Goal: Information Seeking & Learning: Learn about a topic

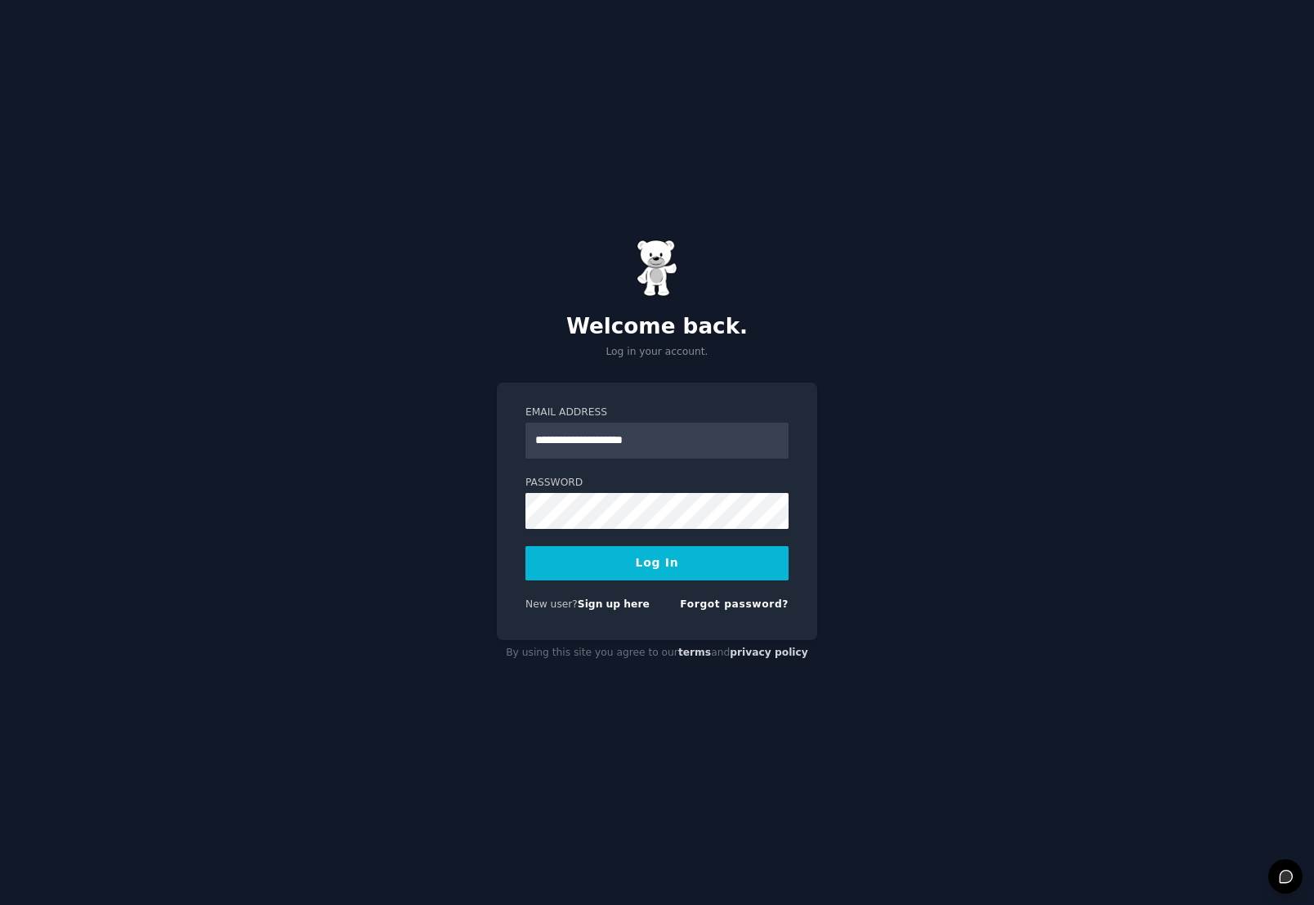
click at [641, 570] on button "Log In" at bounding box center [657, 563] width 263 height 34
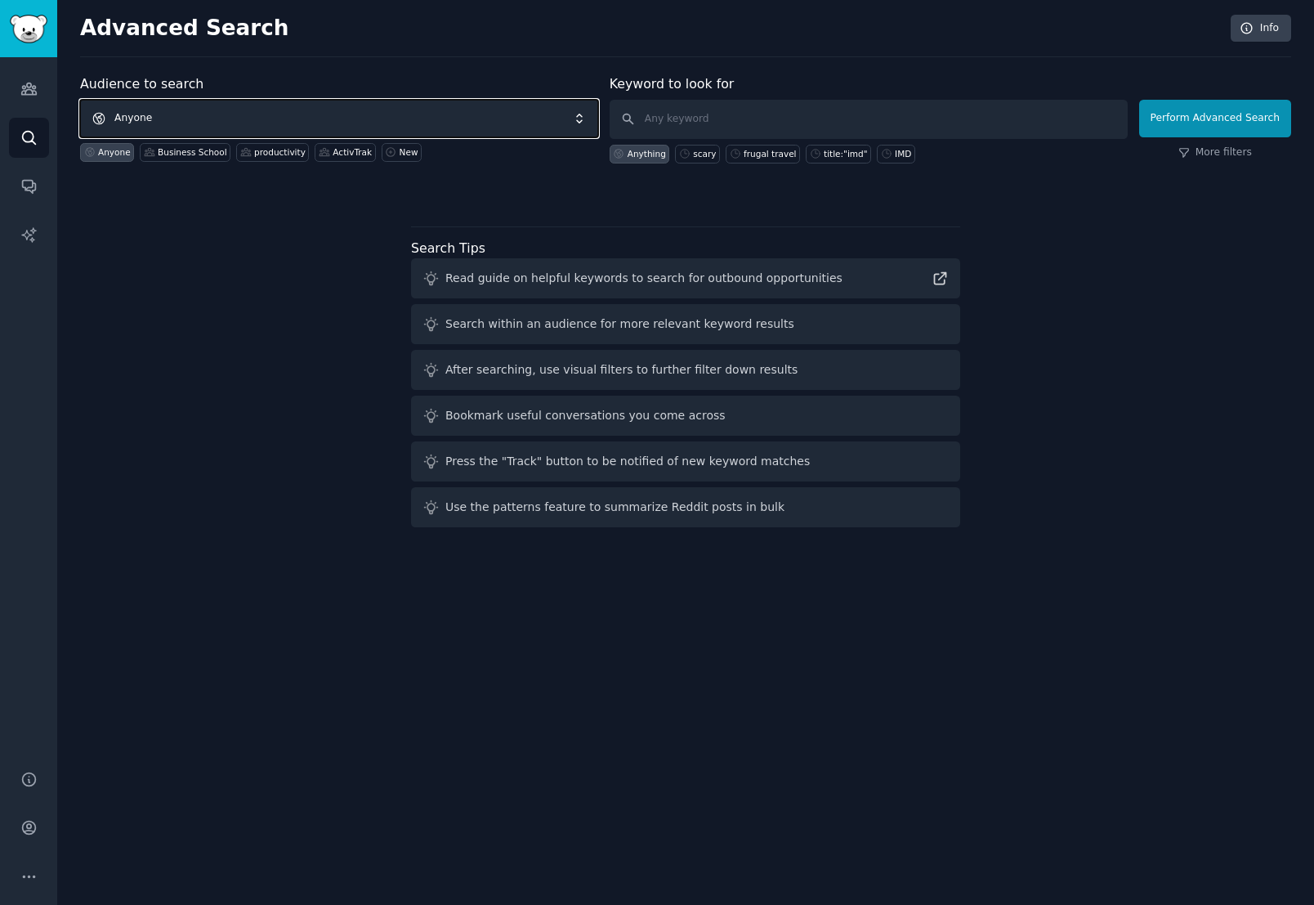
click at [236, 114] on span "Anyone" at bounding box center [339, 119] width 518 height 38
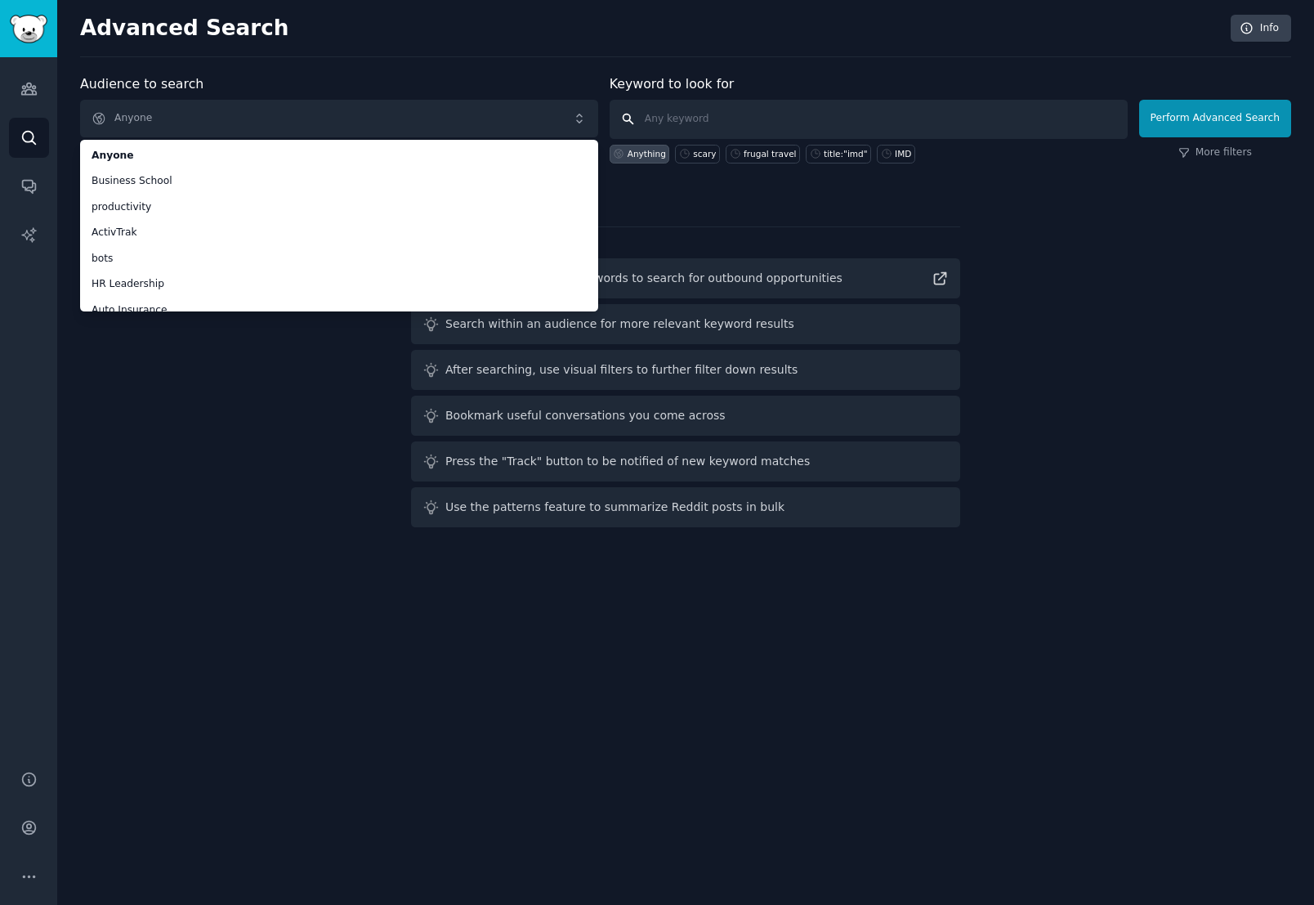
click at [752, 110] on input "text" at bounding box center [869, 119] width 518 height 39
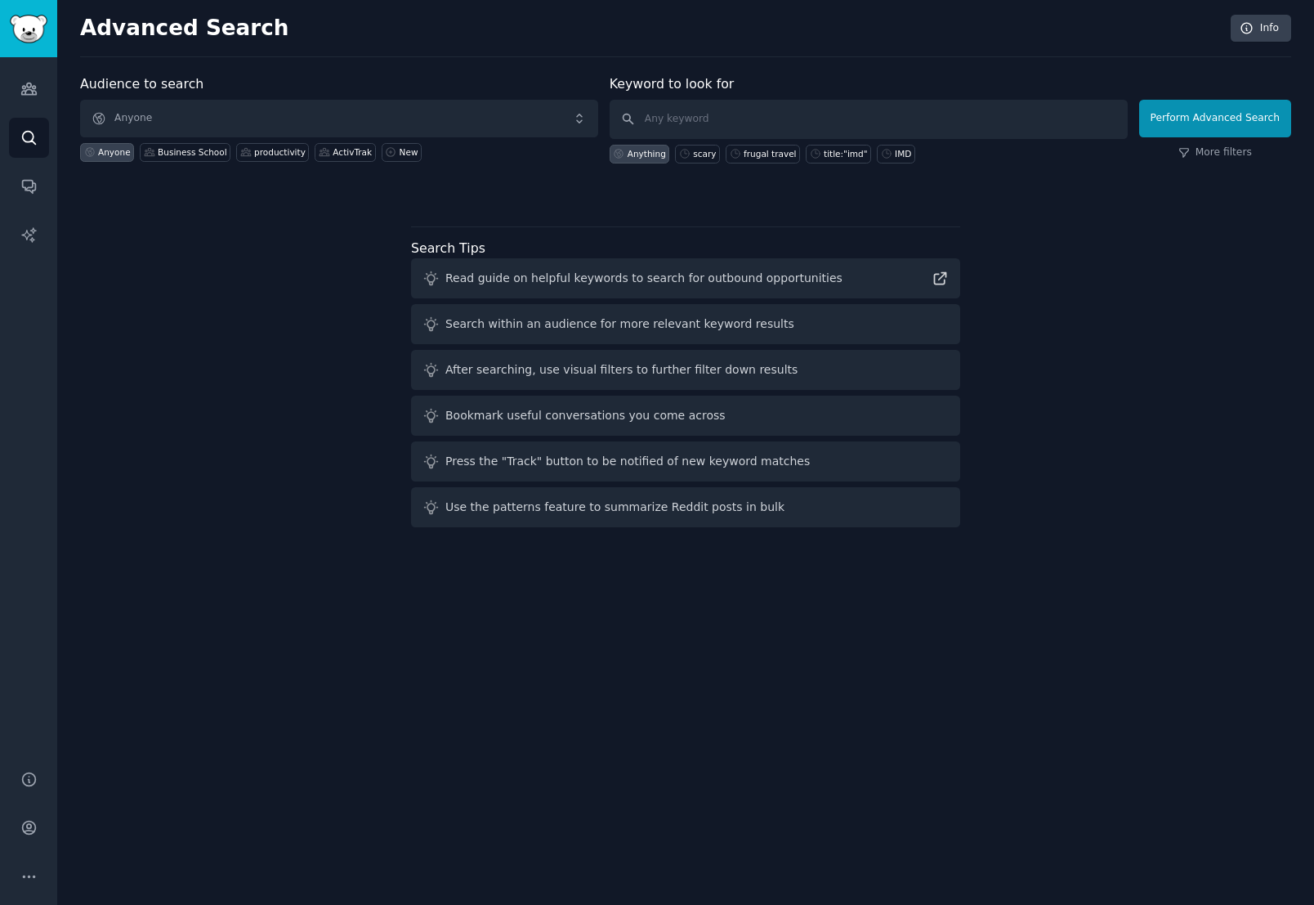
click at [222, 245] on div "Audience to search Anyone Anyone Business School productivity ActivTrak New Key…" at bounding box center [685, 303] width 1211 height 459
click at [30, 104] on link "Audiences" at bounding box center [29, 89] width 40 height 40
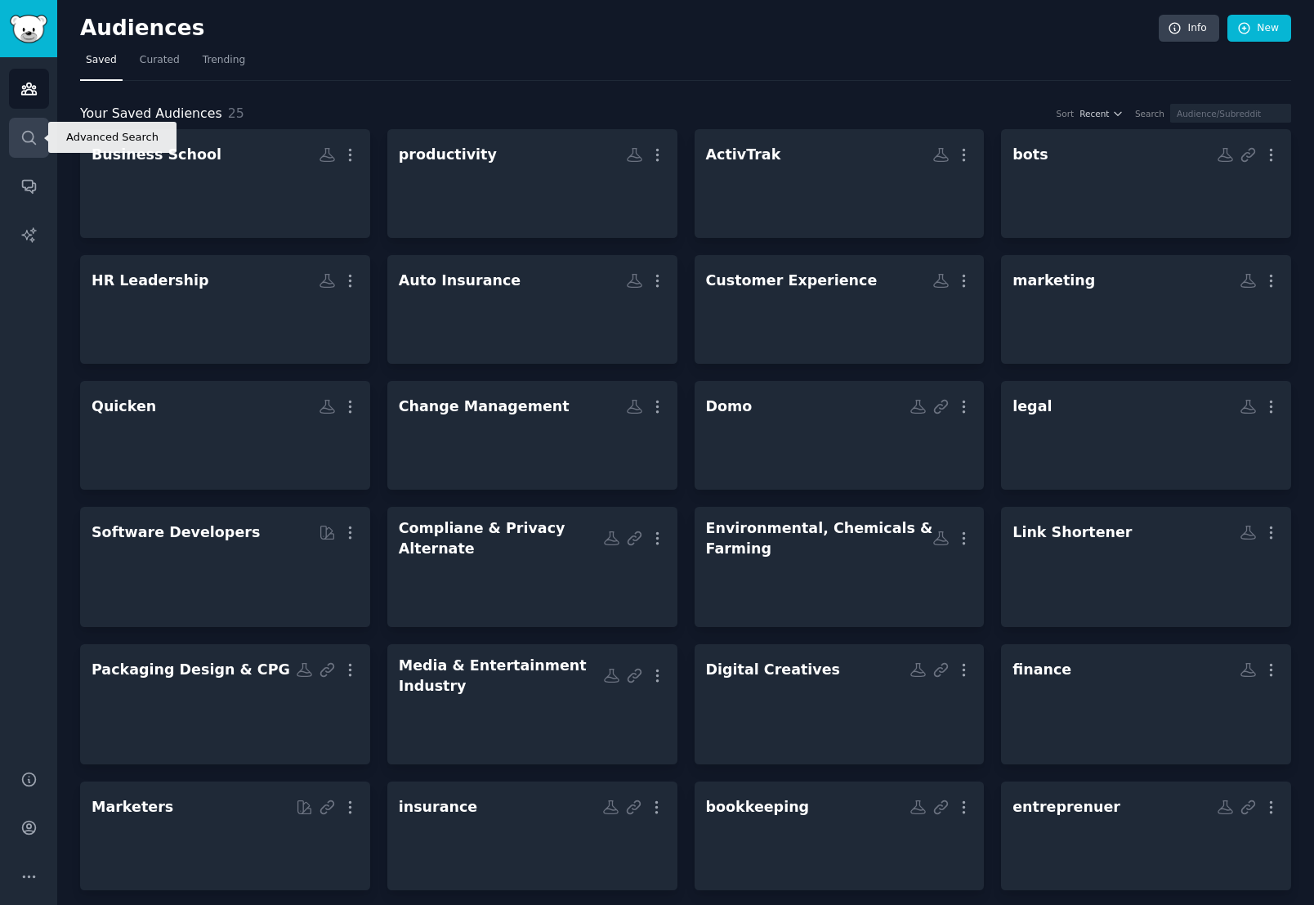
click at [36, 141] on icon "Sidebar" at bounding box center [28, 137] width 17 height 17
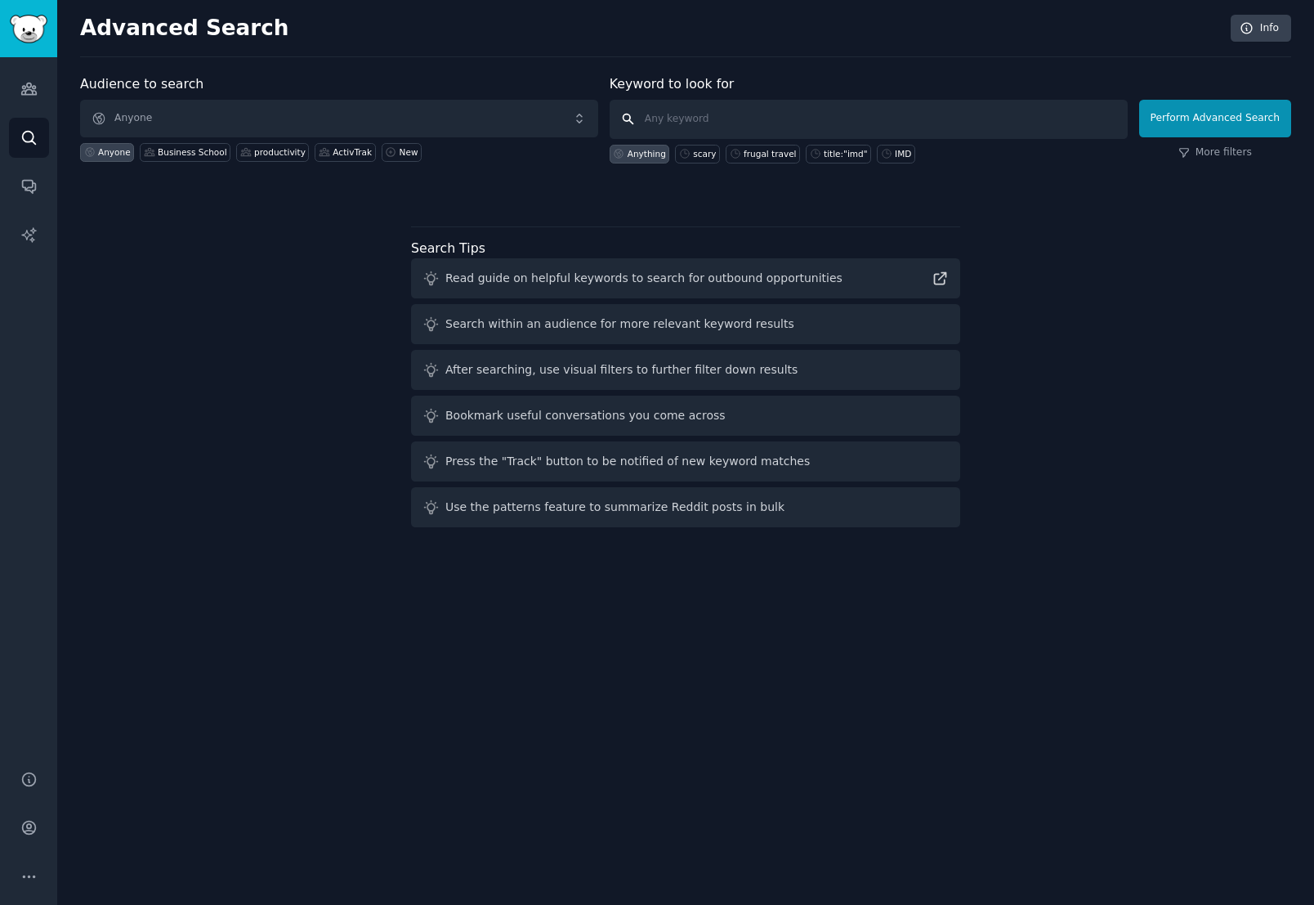
click at [869, 112] on input "text" at bounding box center [869, 119] width 518 height 39
type input "paychex_official"
click at [1270, 124] on button "Perform Advanced Search" at bounding box center [1215, 119] width 152 height 38
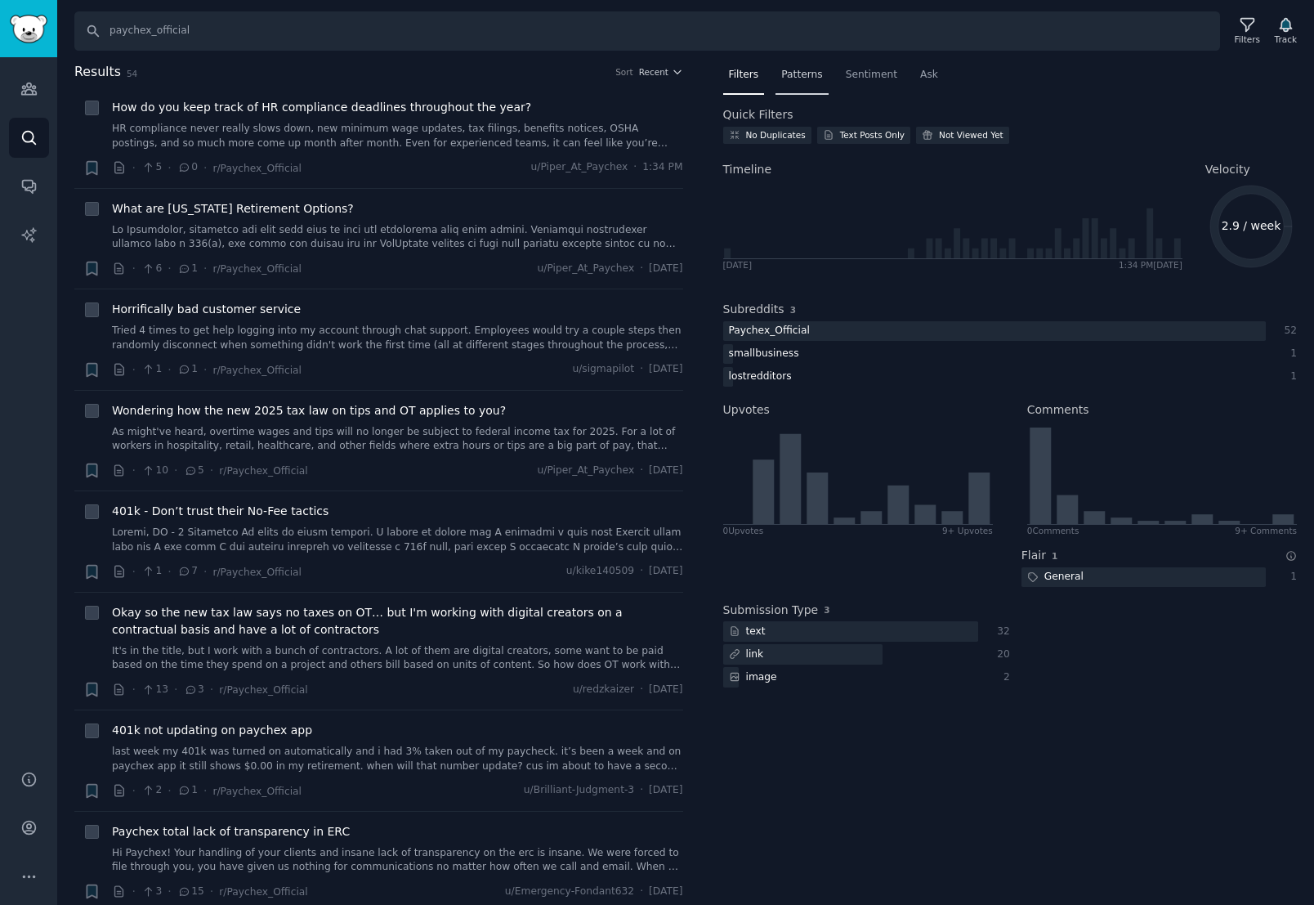
click at [817, 77] on span "Patterns" at bounding box center [801, 75] width 41 height 15
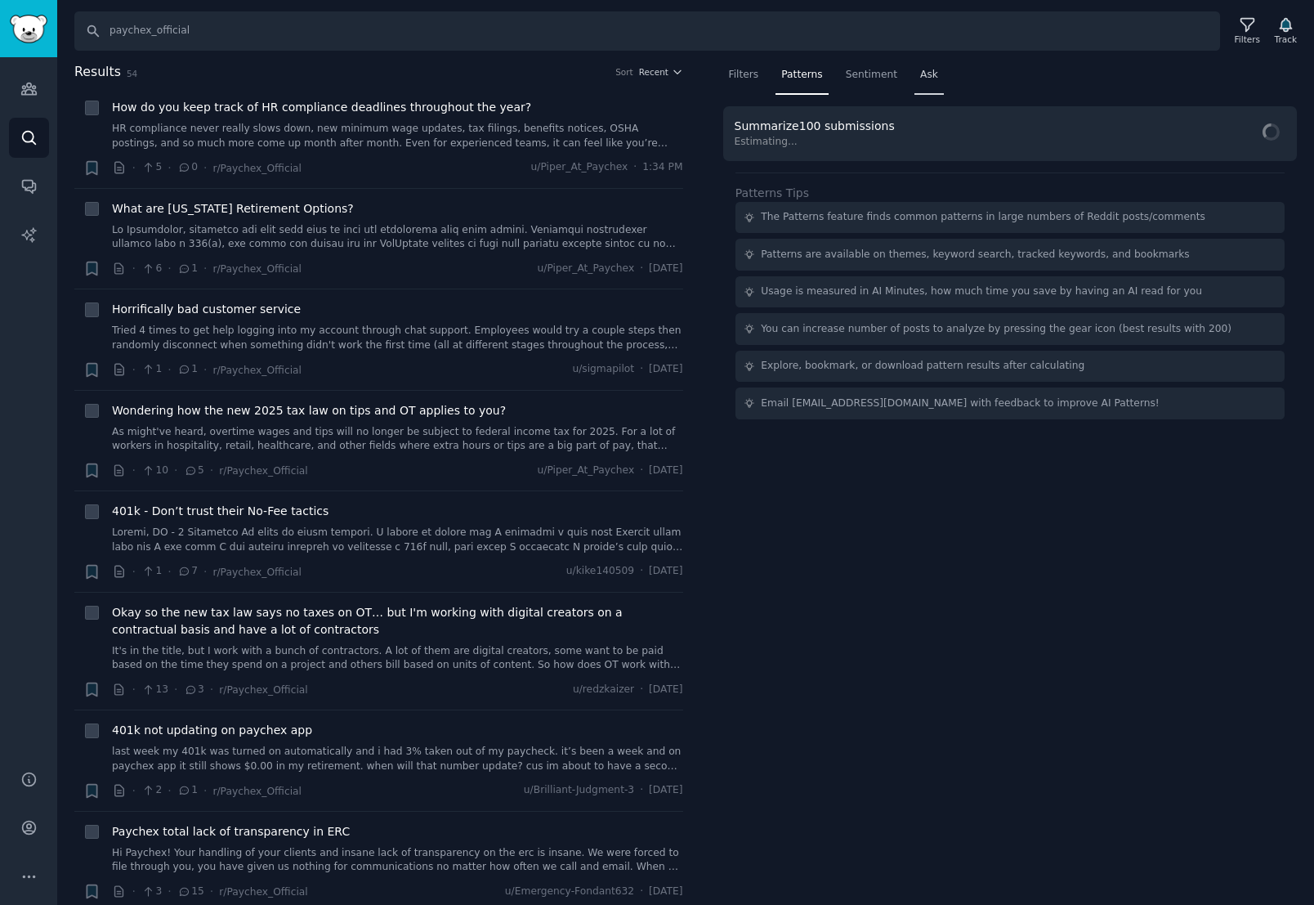
click at [926, 76] on span "Ask" at bounding box center [929, 75] width 18 height 15
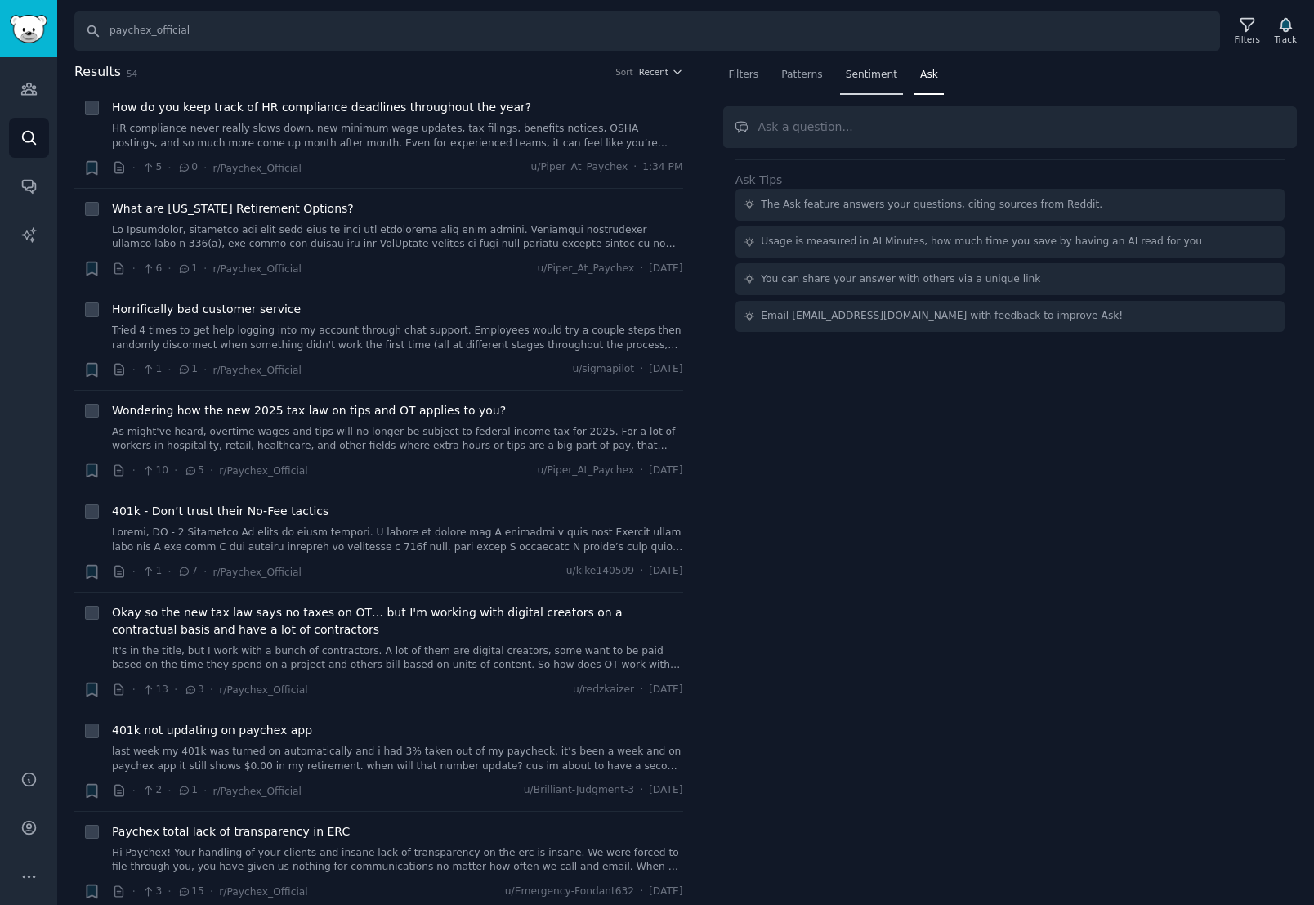
click at [878, 82] on div "Sentiment" at bounding box center [871, 79] width 63 height 34
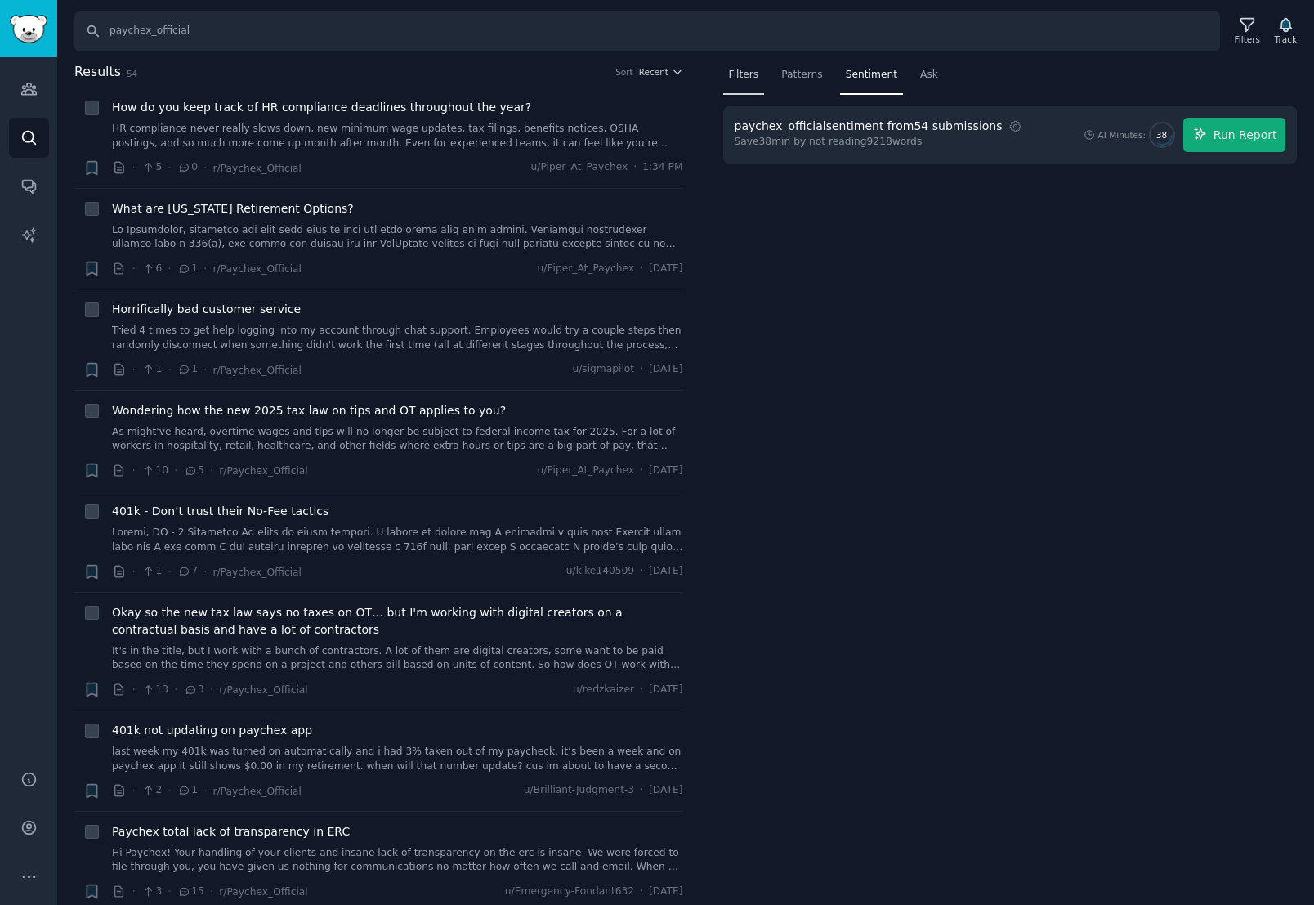
click at [749, 83] on div "Filters" at bounding box center [744, 79] width 42 height 34
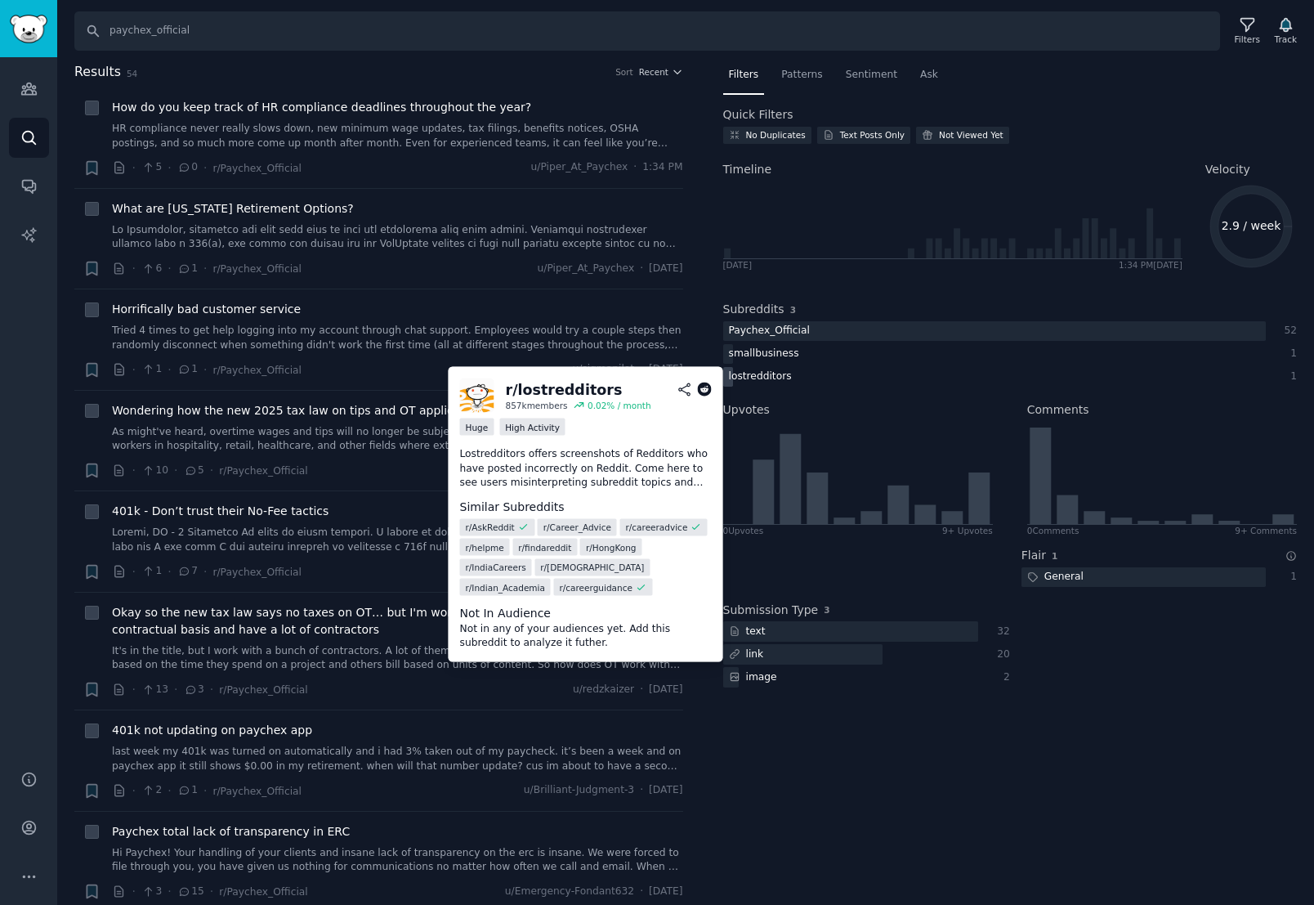
click at [768, 380] on div "lostredditors" at bounding box center [760, 377] width 74 height 20
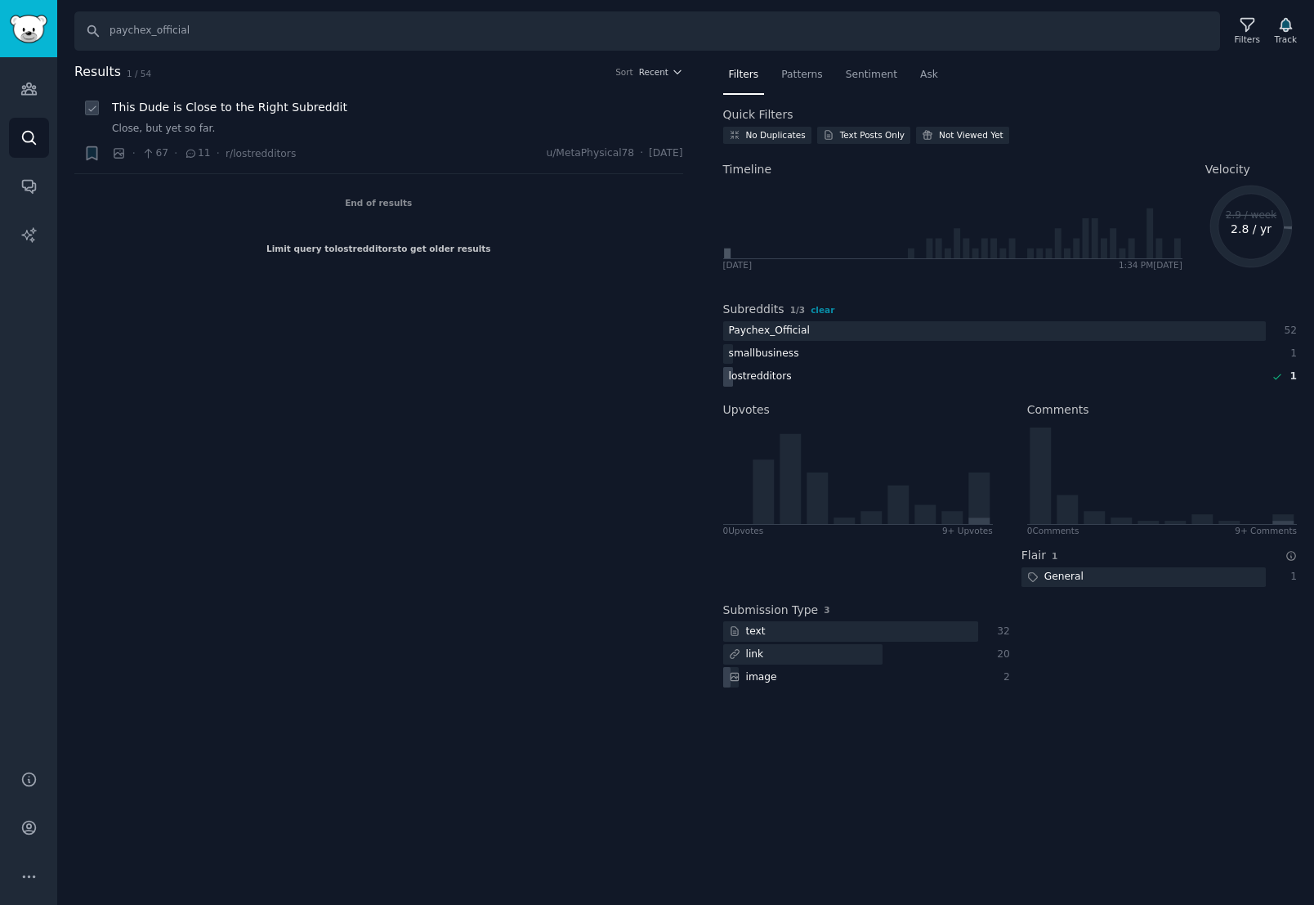
click at [329, 113] on span "This Dude is Close to the Right Subreddit" at bounding box center [229, 107] width 235 height 17
click at [805, 69] on span "Patterns" at bounding box center [801, 75] width 41 height 15
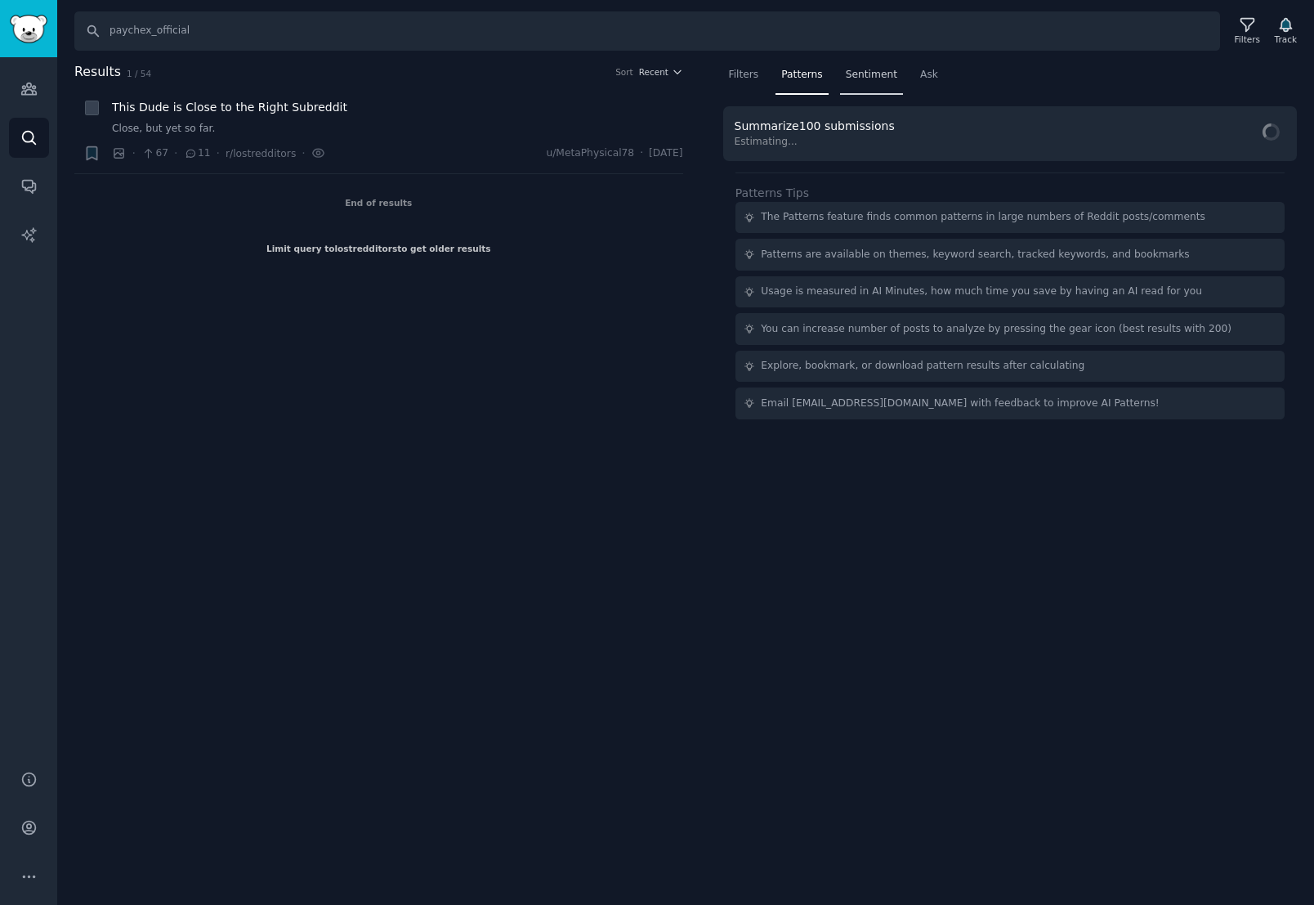
click at [864, 71] on span "Sentiment" at bounding box center [871, 75] width 51 height 15
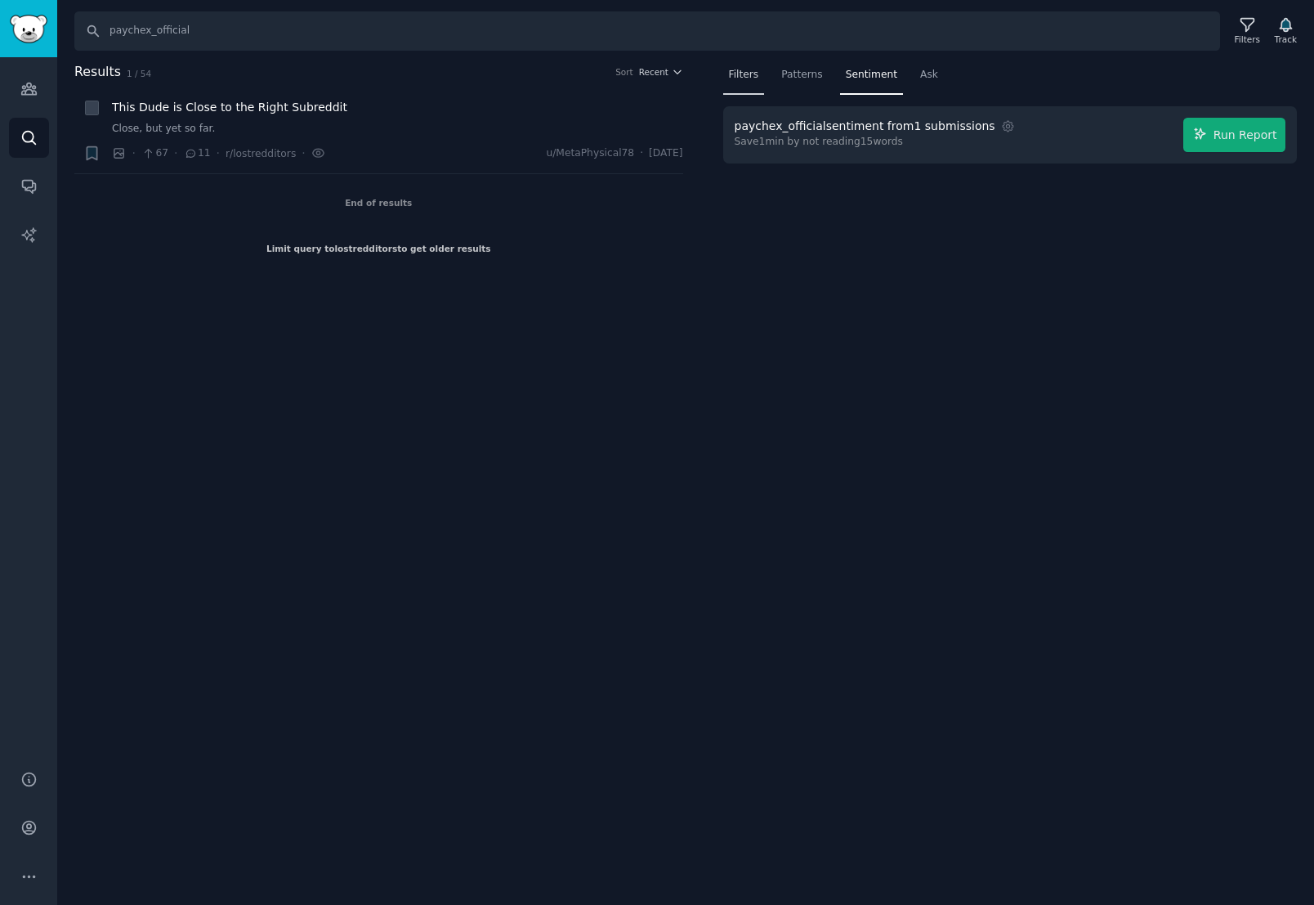
click at [762, 89] on div "Filters" at bounding box center [744, 79] width 42 height 34
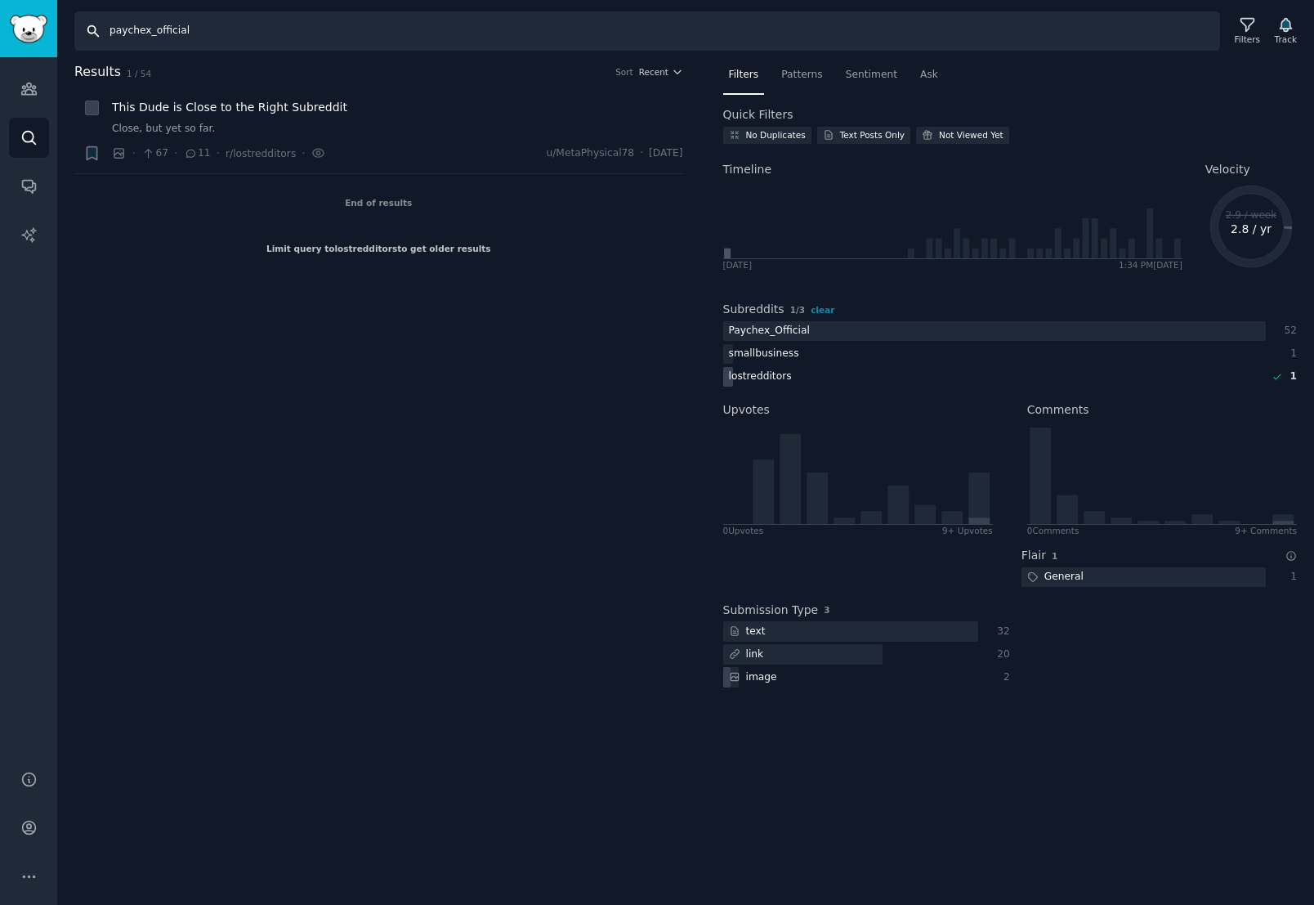
click at [230, 26] on input "paychex_official" at bounding box center [647, 30] width 1146 height 39
click at [798, 329] on div "Paychex_Official" at bounding box center [769, 331] width 92 height 20
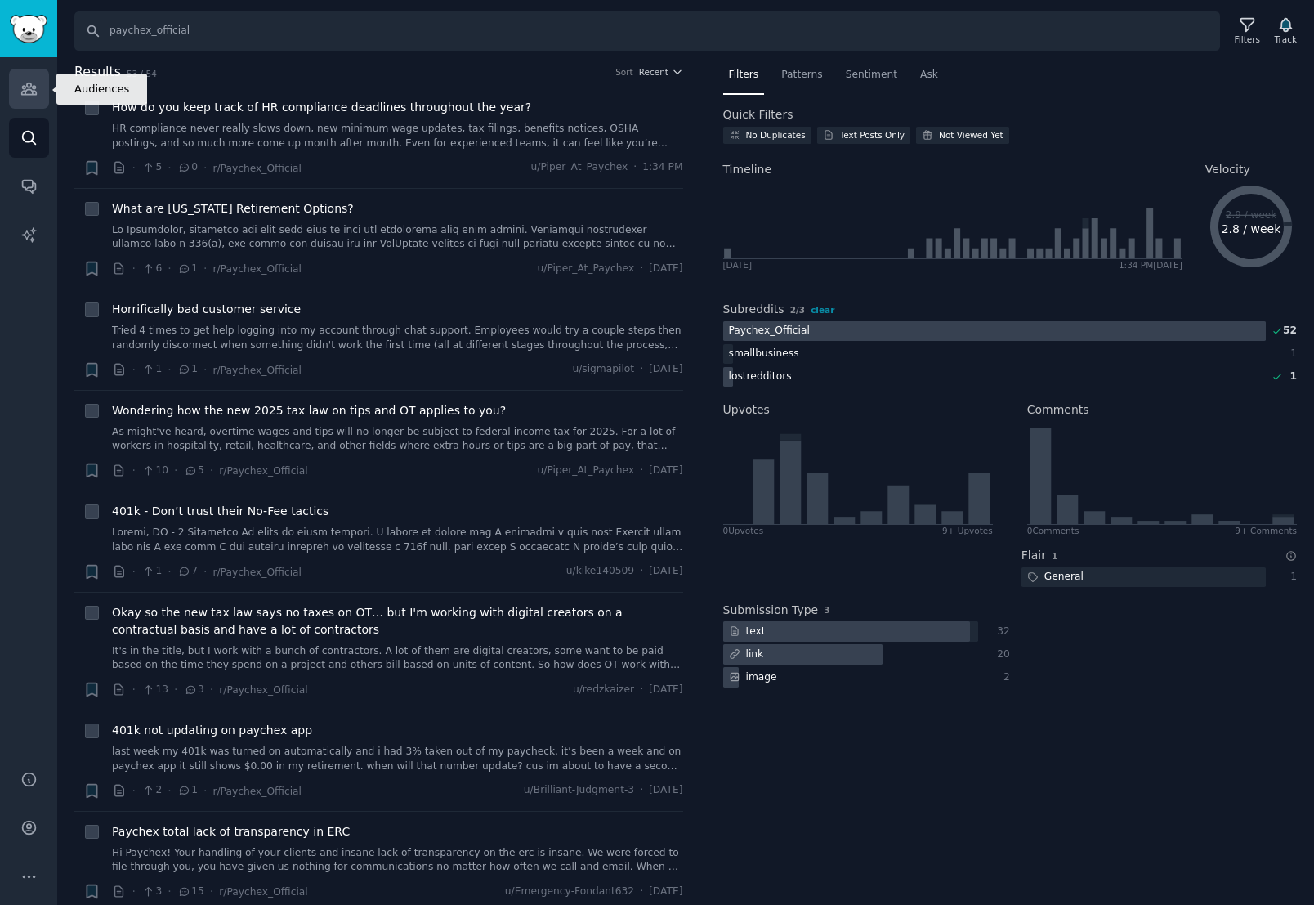
click at [28, 87] on icon "Sidebar" at bounding box center [28, 88] width 15 height 11
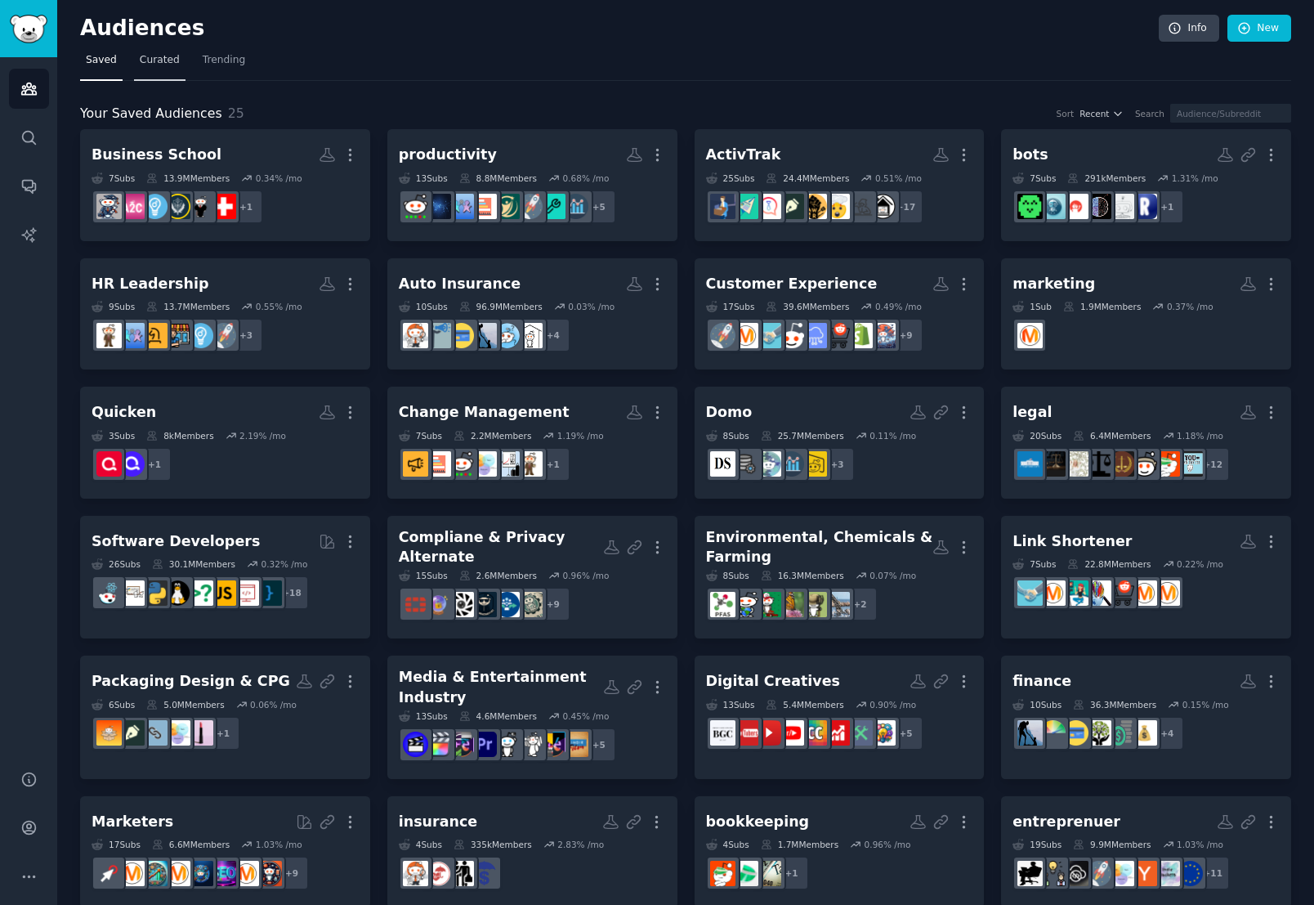
click at [160, 75] on link "Curated" at bounding box center [159, 64] width 51 height 34
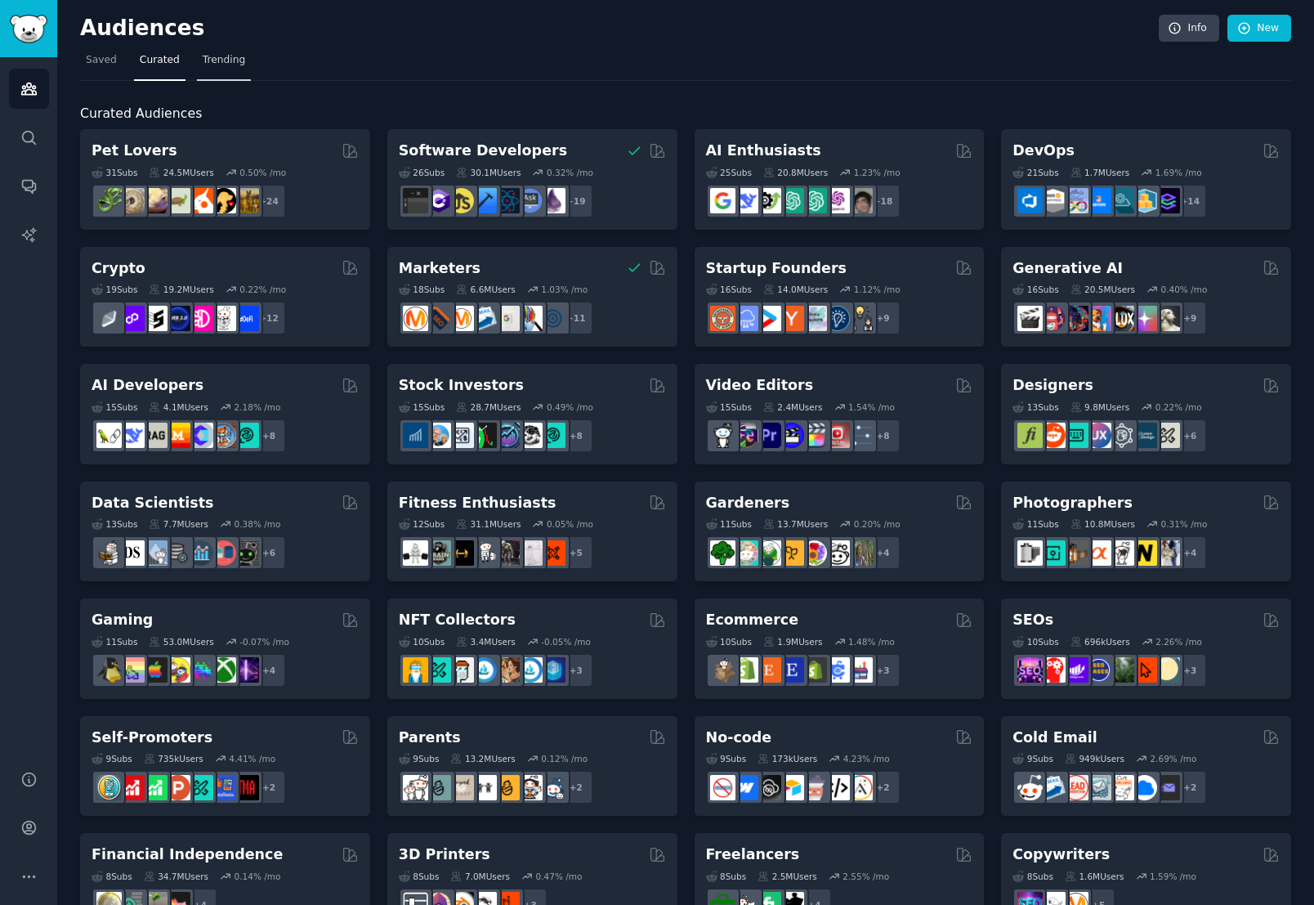
click at [218, 73] on link "Trending" at bounding box center [224, 64] width 54 height 34
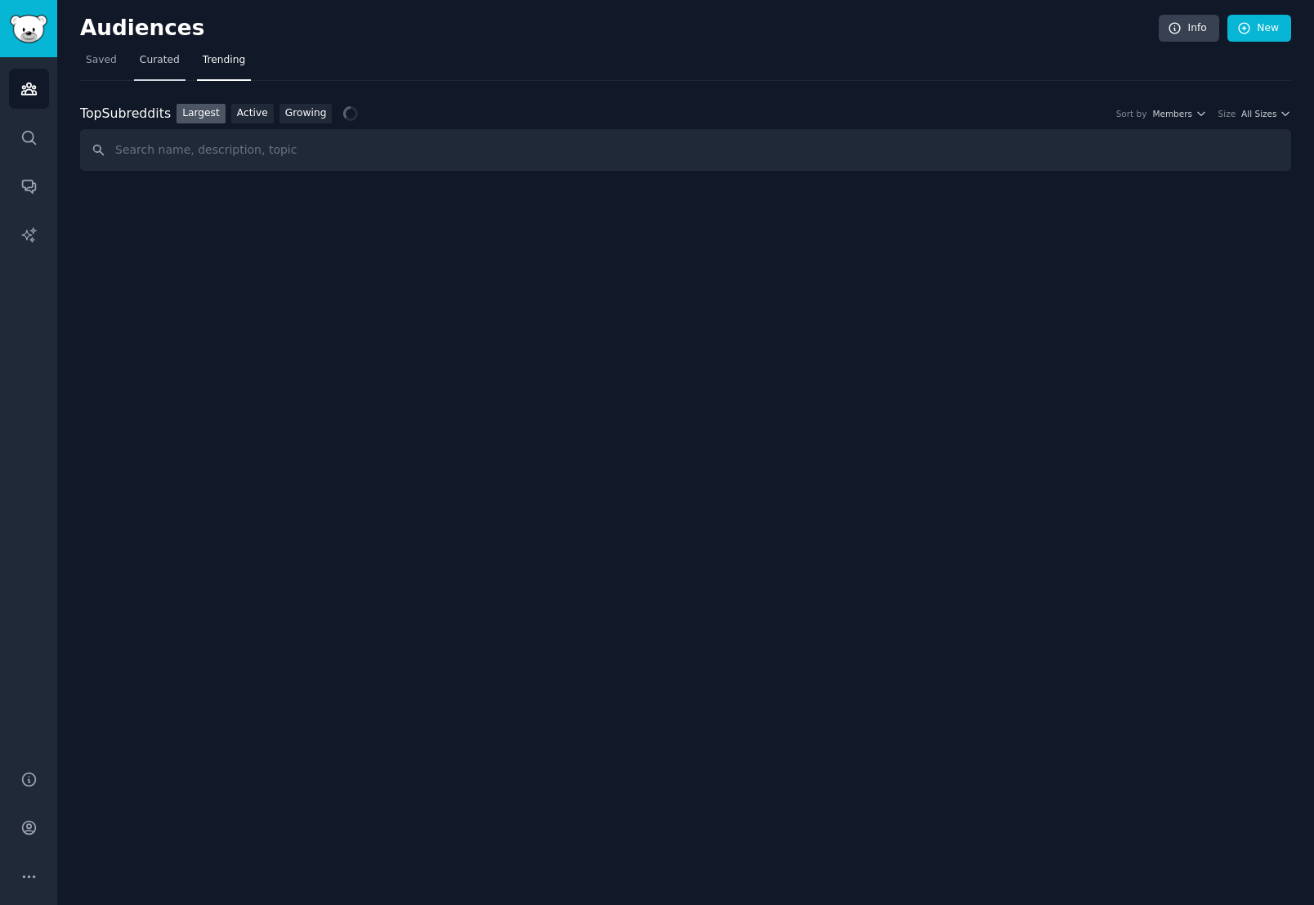
click at [176, 68] on link "Curated" at bounding box center [159, 64] width 51 height 34
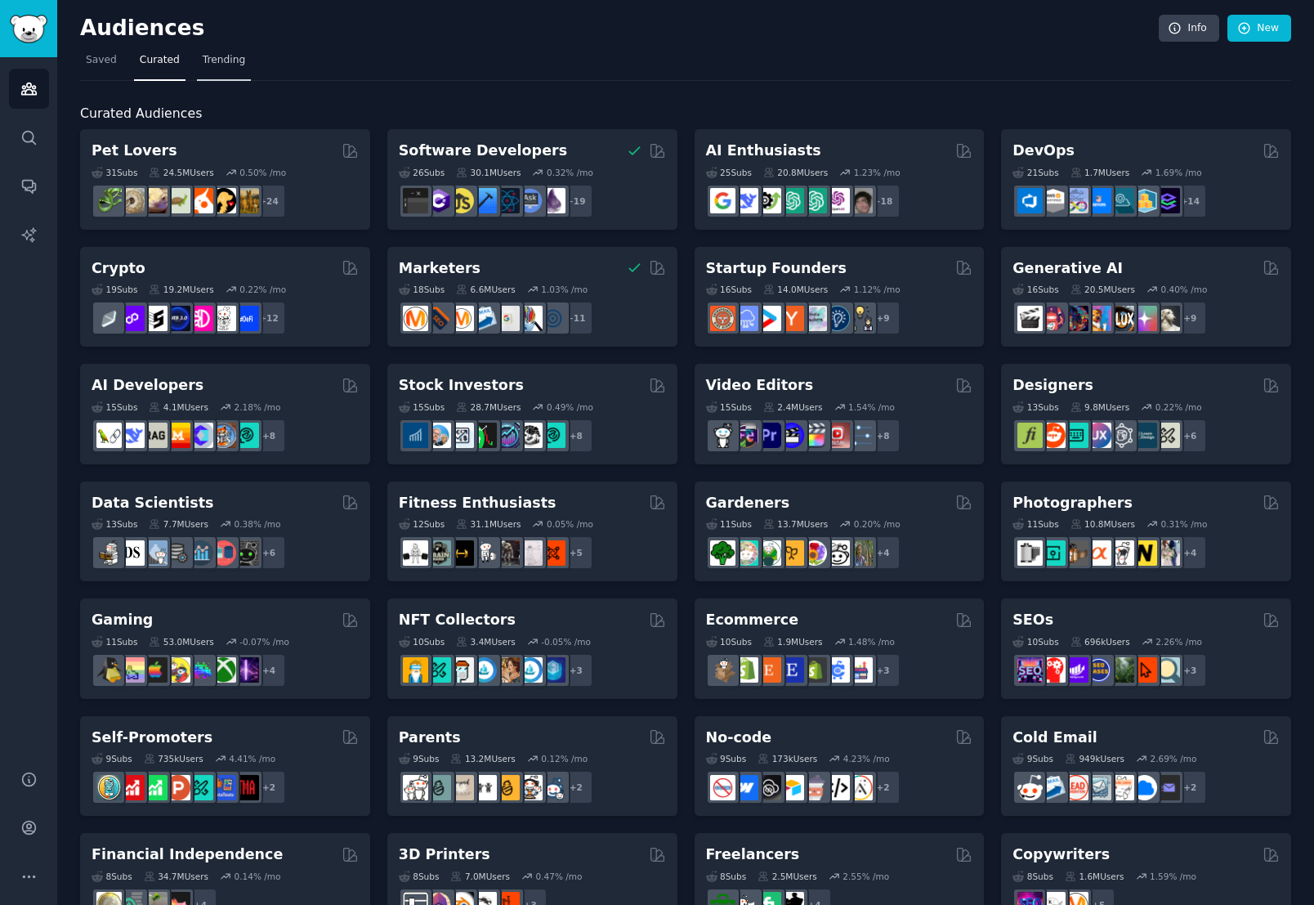
click at [216, 66] on span "Trending" at bounding box center [224, 60] width 43 height 15
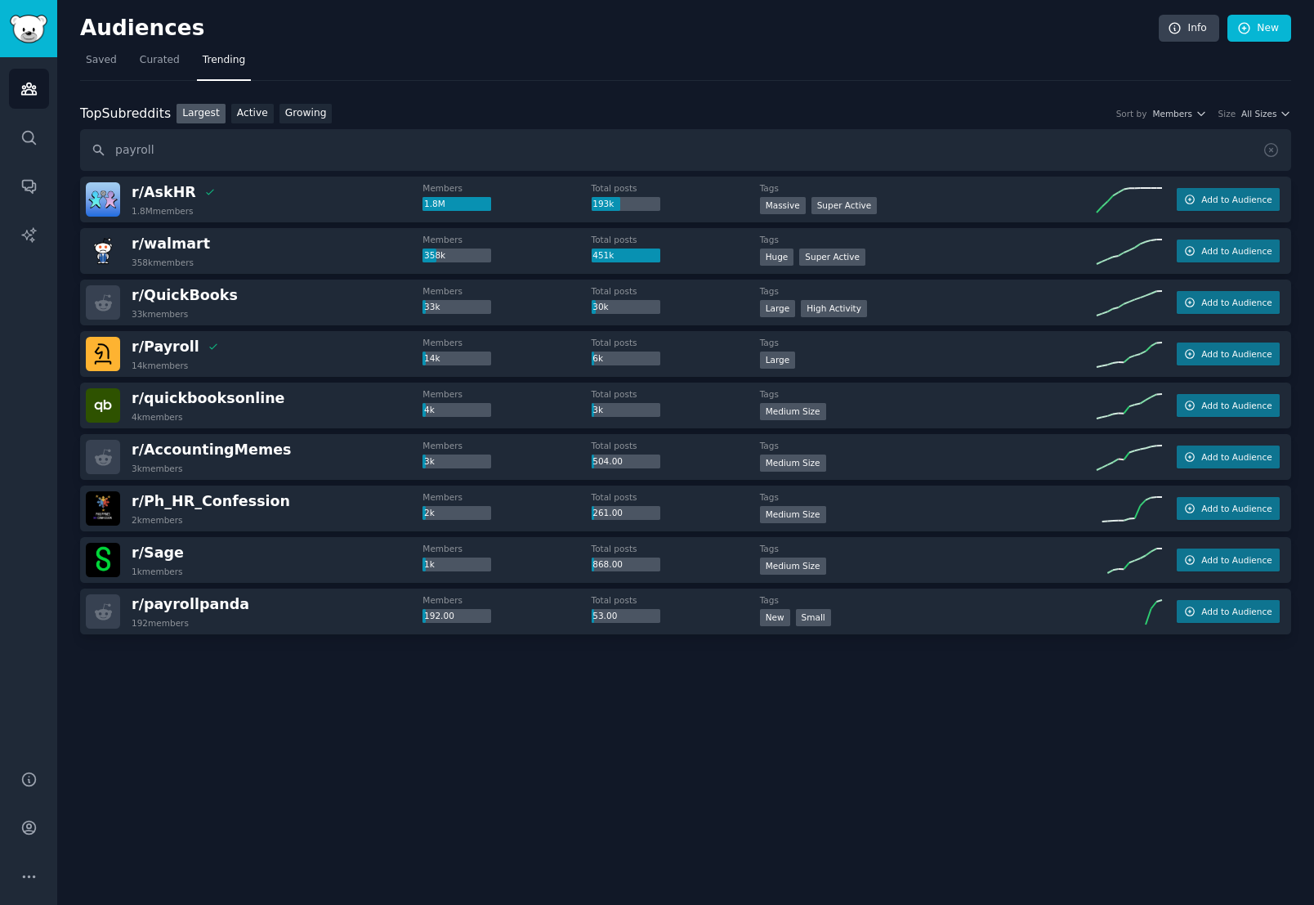
click at [454, 688] on div at bounding box center [685, 680] width 1211 height 92
click at [181, 155] on input "payroll" at bounding box center [685, 150] width 1211 height 42
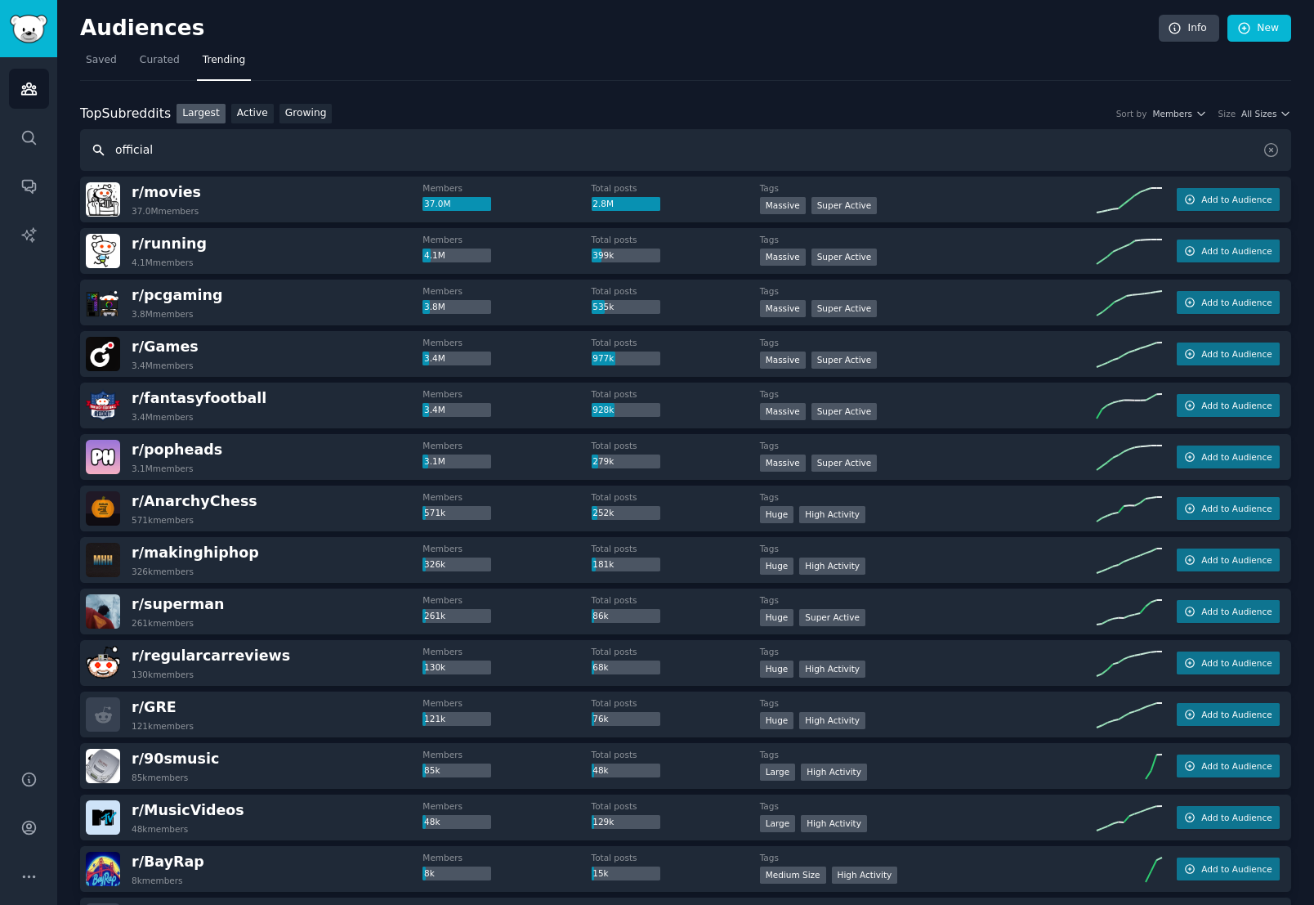
click at [221, 151] on input "official" at bounding box center [685, 150] width 1211 height 42
click at [316, 117] on link "Growing" at bounding box center [306, 114] width 53 height 20
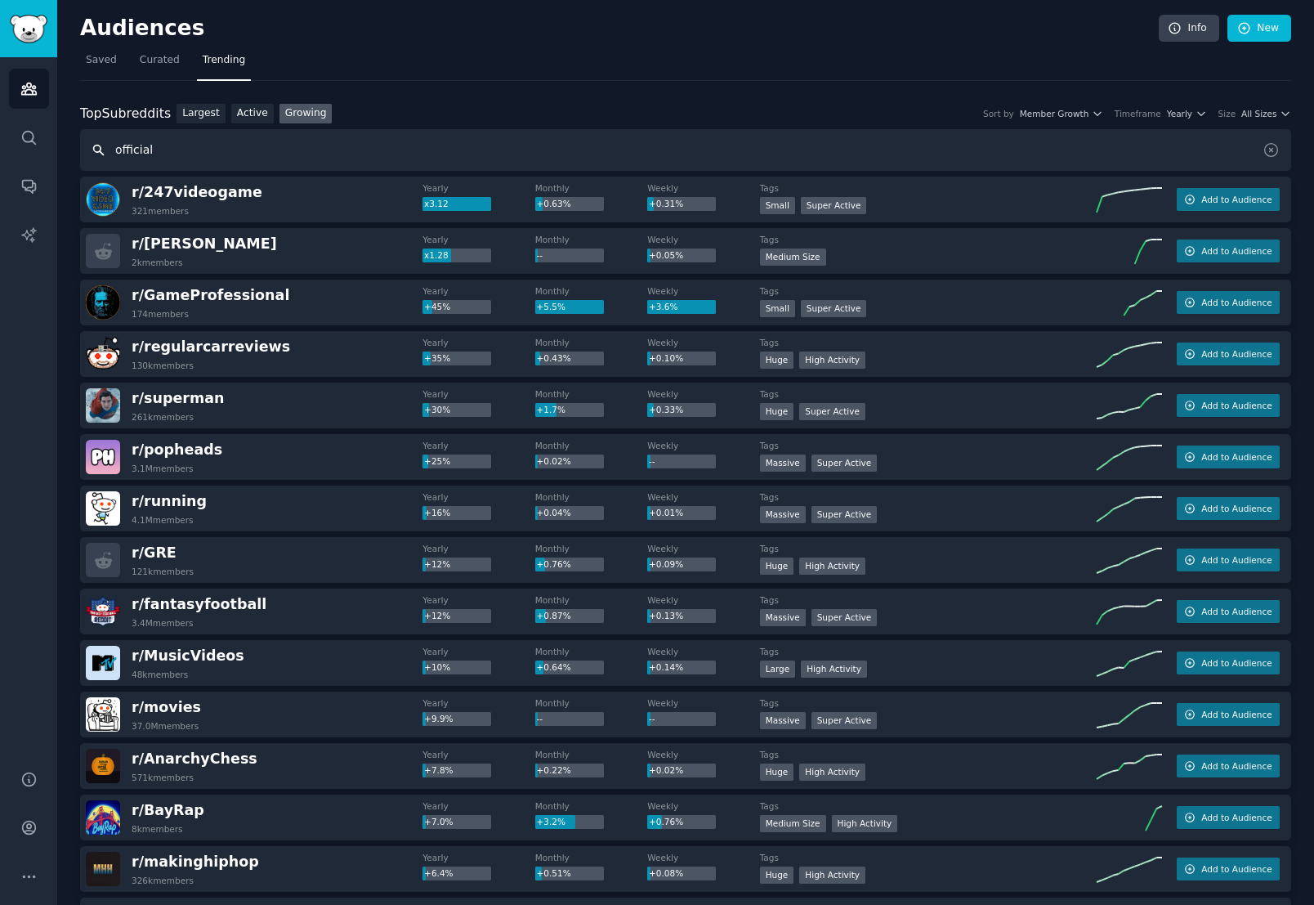
click at [237, 142] on input "official" at bounding box center [685, 150] width 1211 height 42
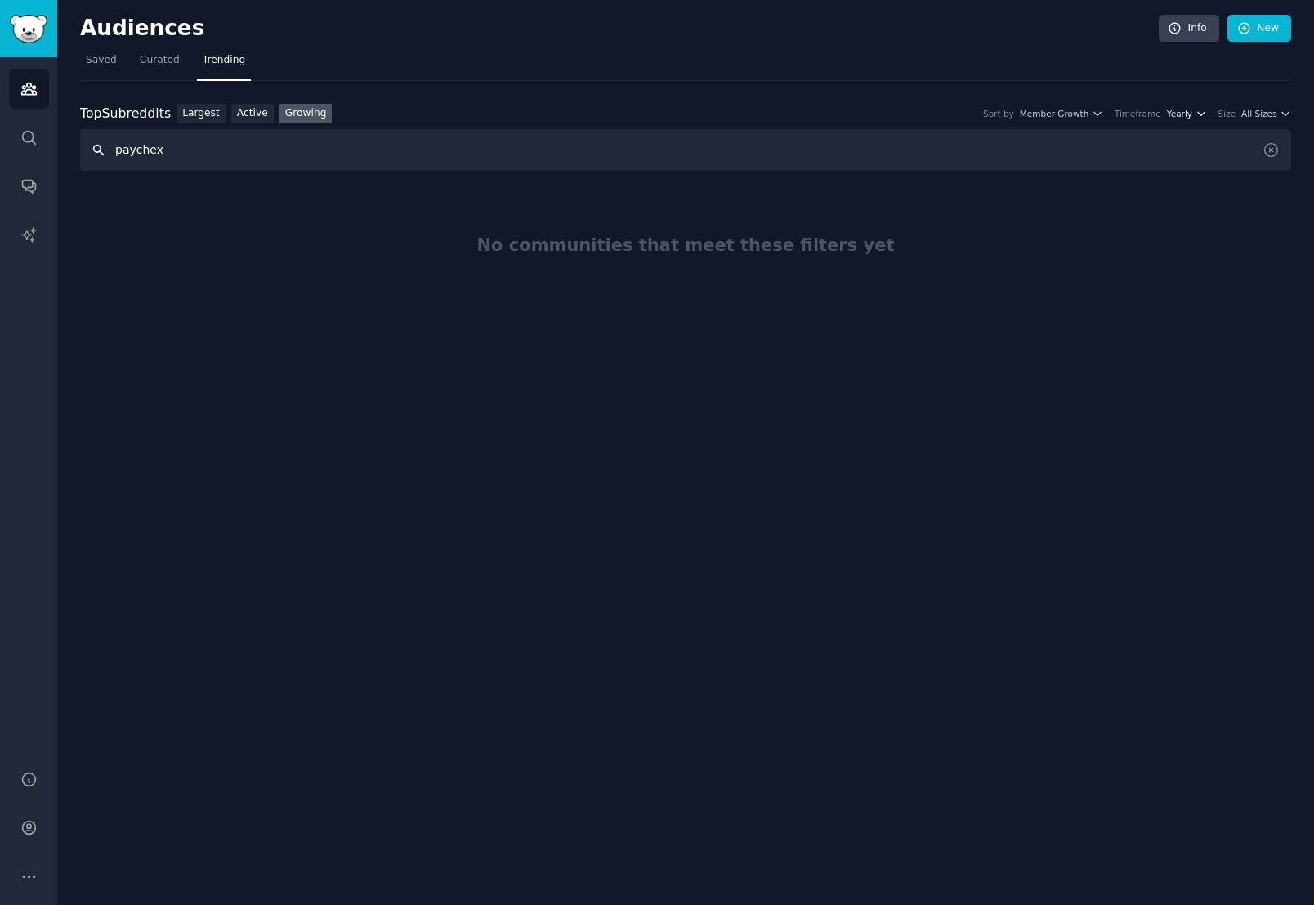
click at [1193, 111] on span "Yearly" at bounding box center [1179, 113] width 25 height 11
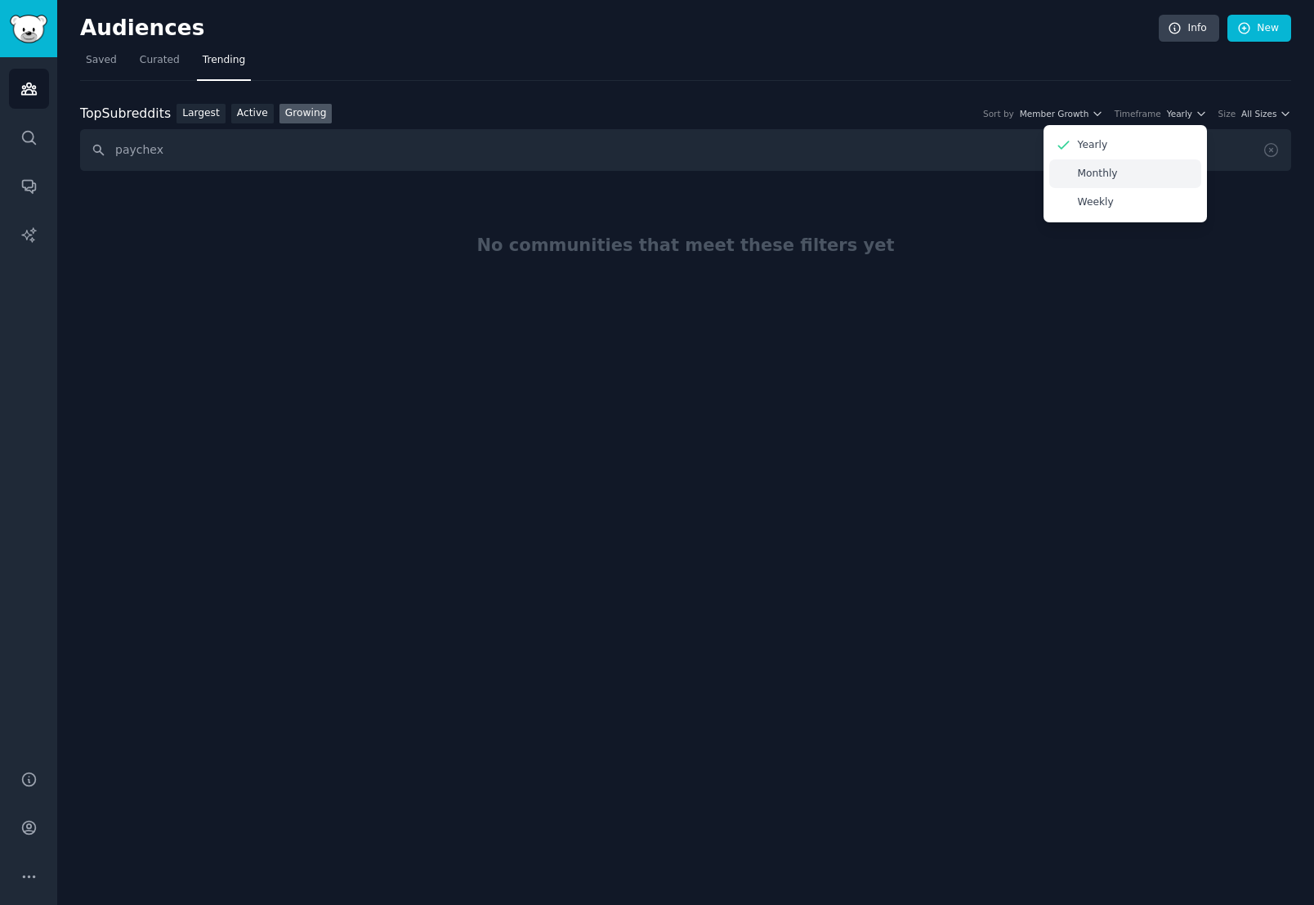
click at [1123, 169] on div "Monthly" at bounding box center [1126, 173] width 152 height 29
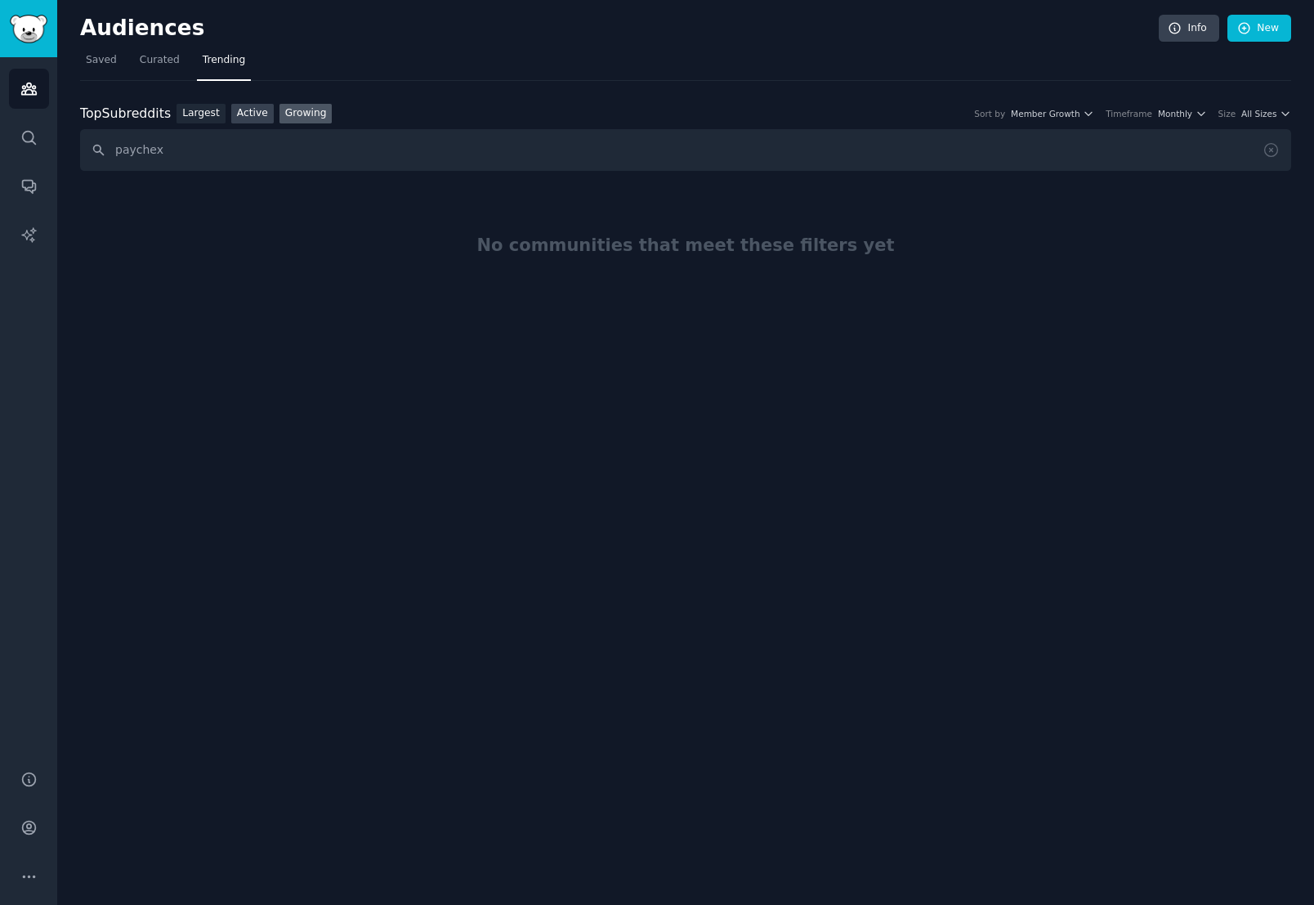
click at [257, 111] on link "Active" at bounding box center [252, 114] width 43 height 20
click at [201, 114] on link "Largest" at bounding box center [201, 114] width 49 height 20
click at [199, 147] on input "paychex" at bounding box center [685, 150] width 1211 height 42
type input "paychex_official"
click at [262, 119] on link "Active" at bounding box center [252, 114] width 43 height 20
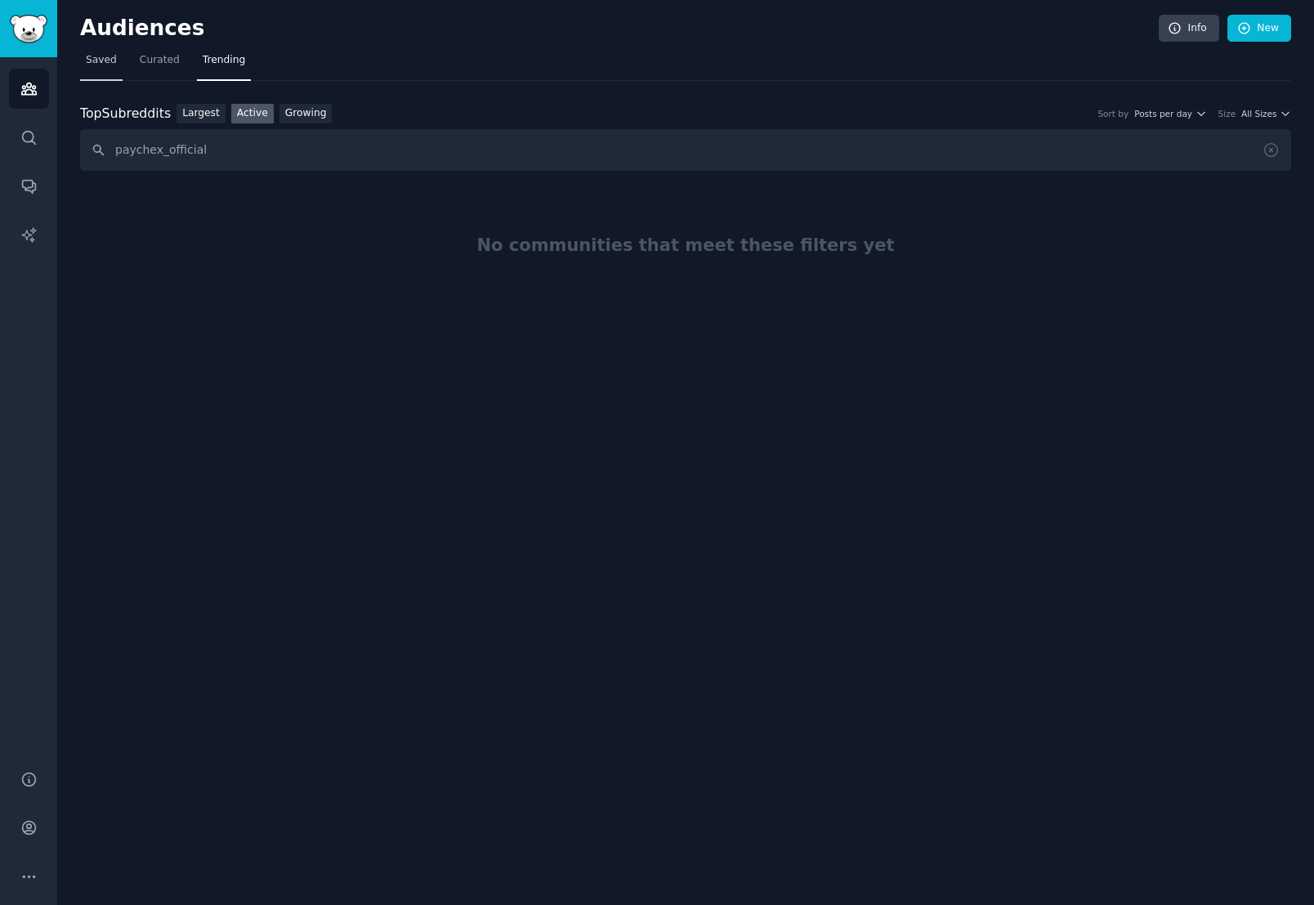
click at [101, 58] on span "Saved" at bounding box center [101, 60] width 31 height 15
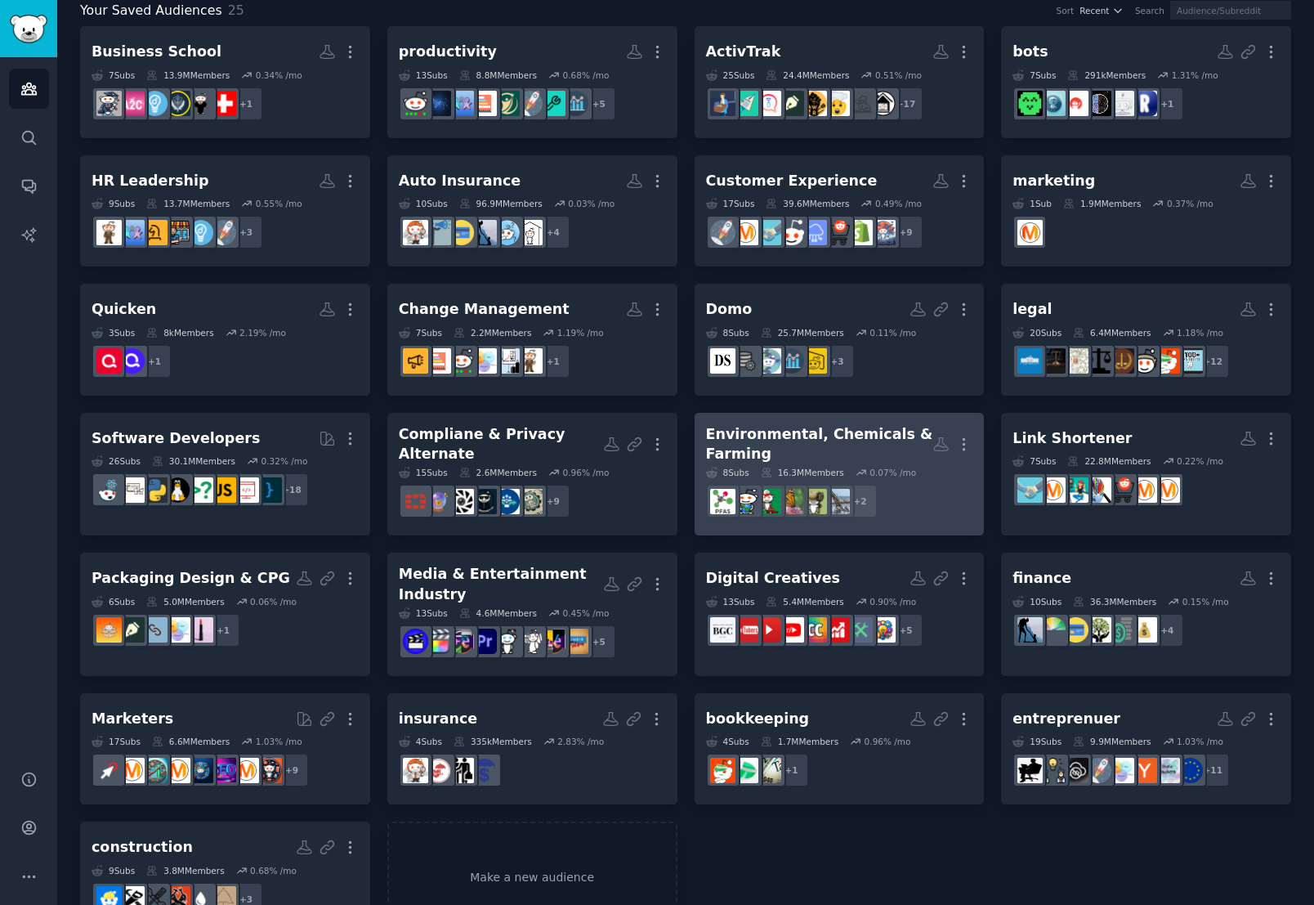
scroll to position [154, 0]
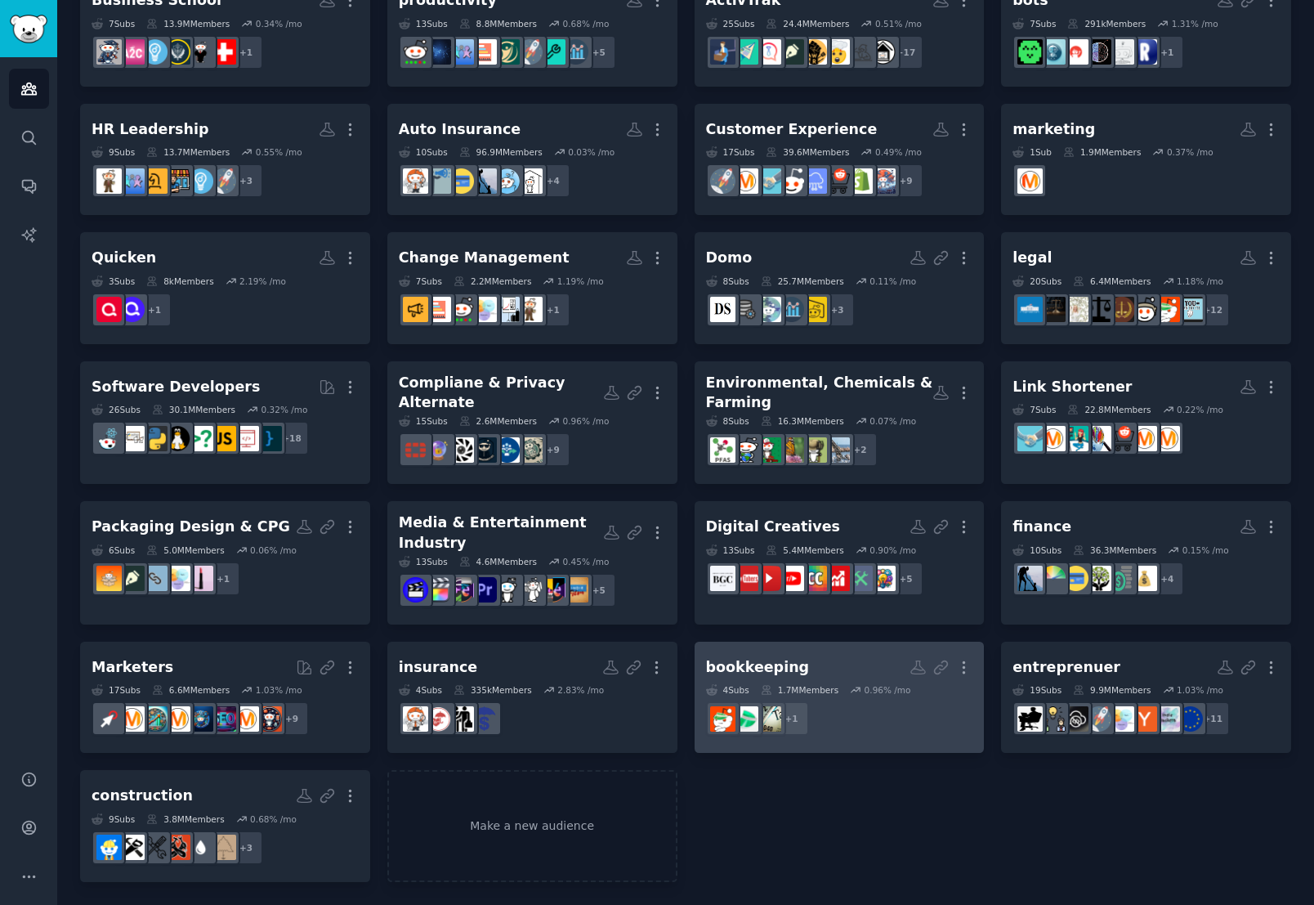
click at [895, 730] on dd "+ 1" at bounding box center [839, 719] width 267 height 46
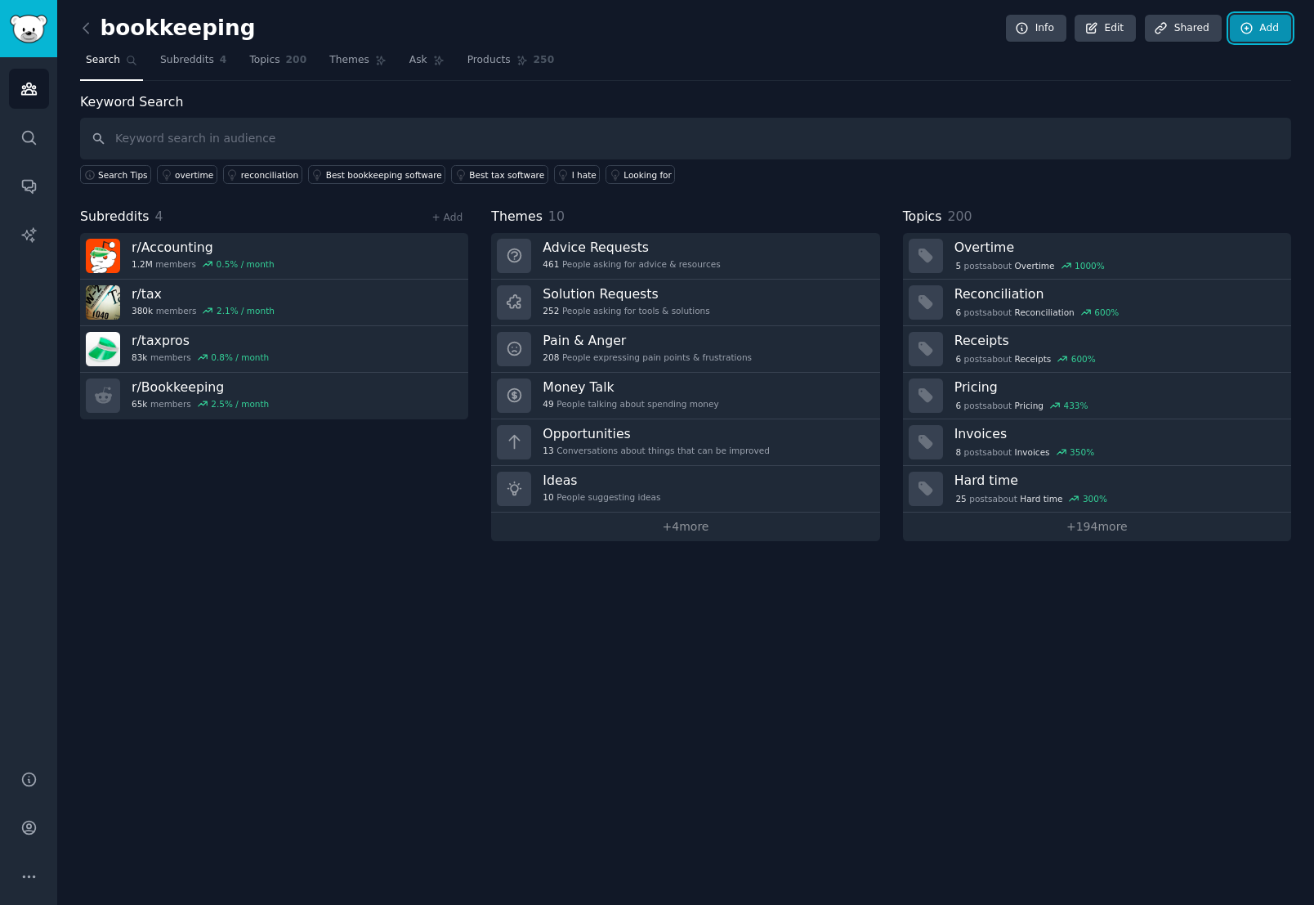
click at [1262, 32] on link "Add" at bounding box center [1260, 29] width 61 height 28
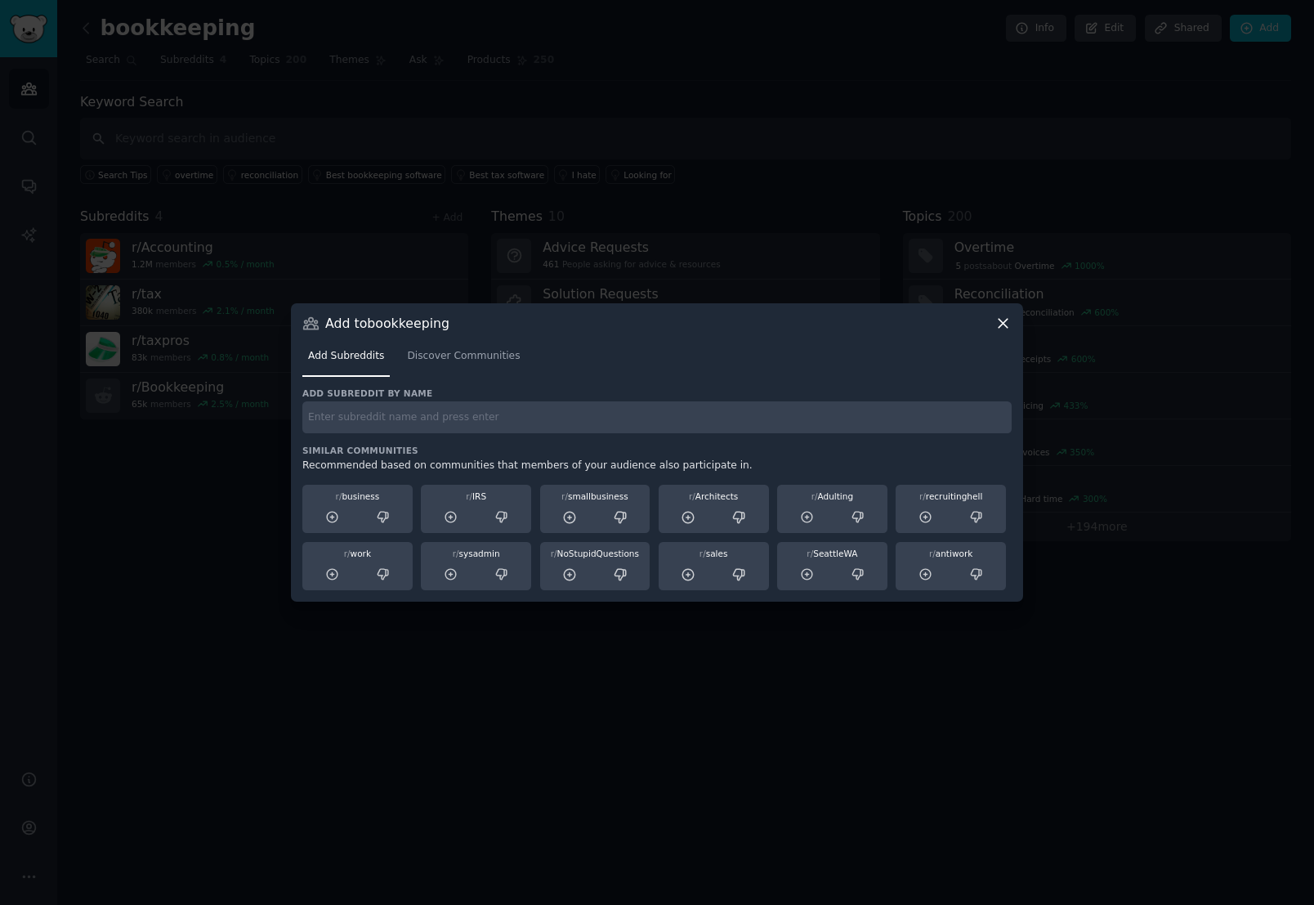
click at [624, 418] on input "text" at bounding box center [656, 417] width 709 height 32
type input "paychex_official"
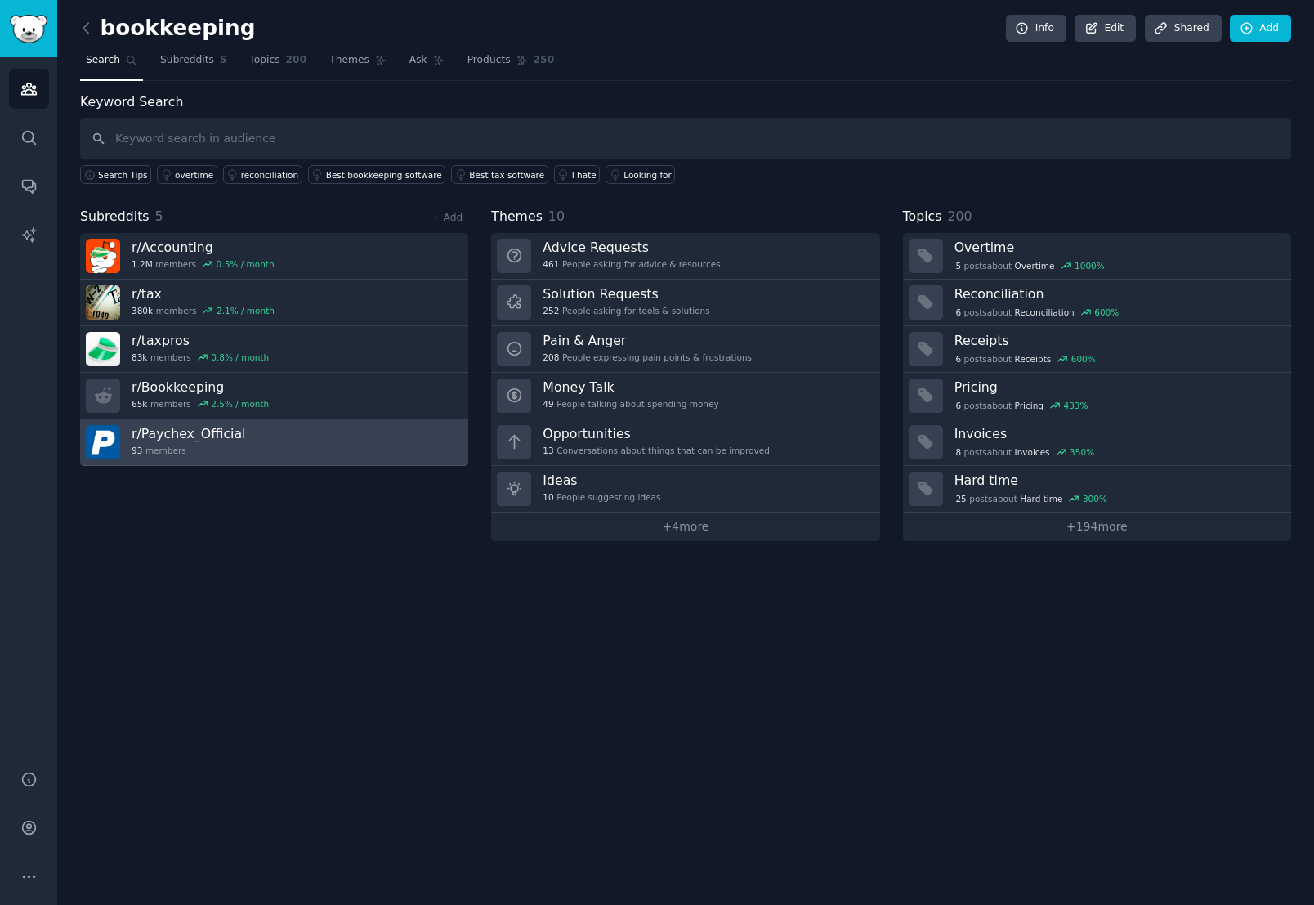
click at [321, 459] on link "r/ Paychex_Official 93 members" at bounding box center [274, 442] width 388 height 47
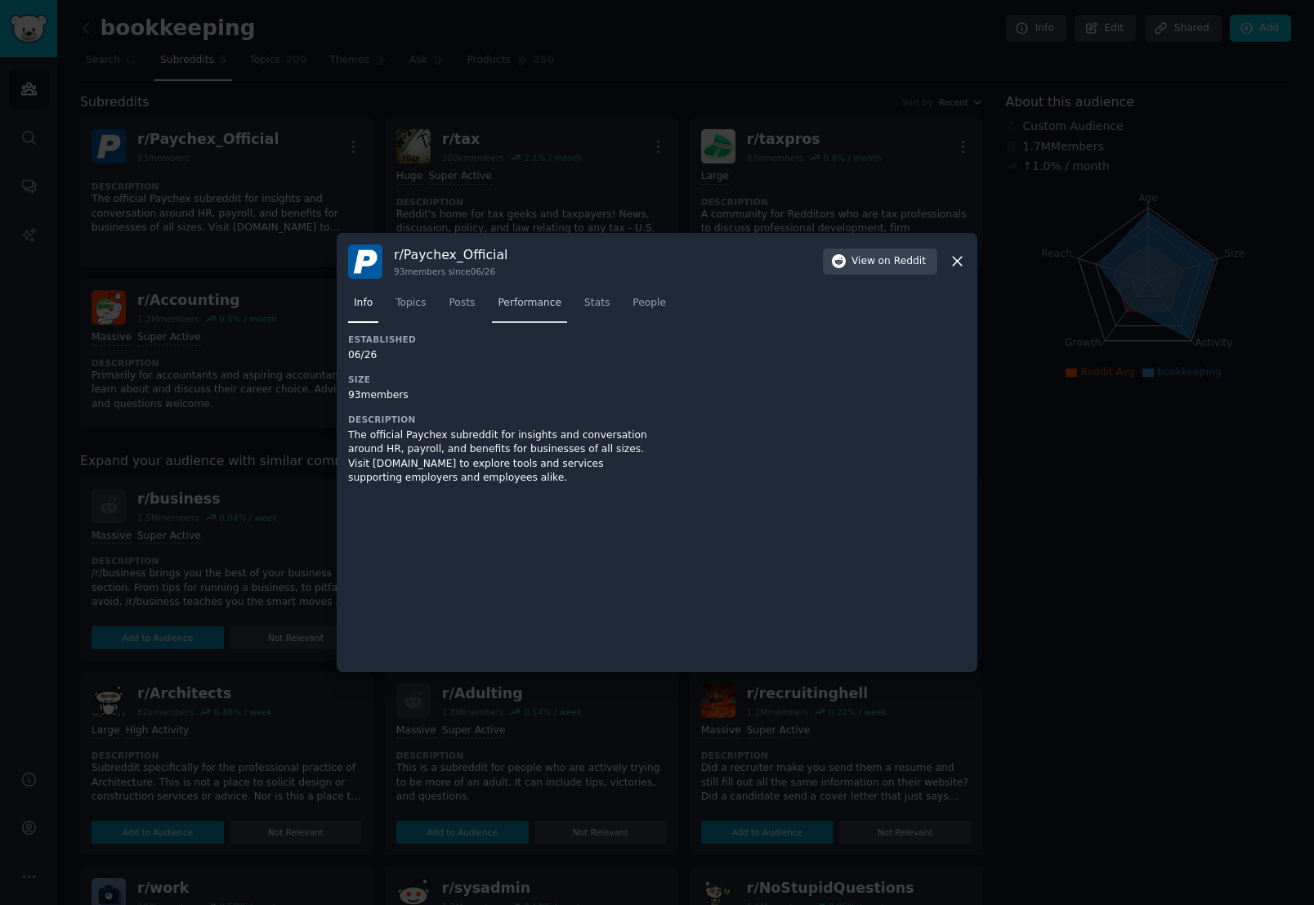
click at [531, 300] on span "Performance" at bounding box center [530, 303] width 64 height 15
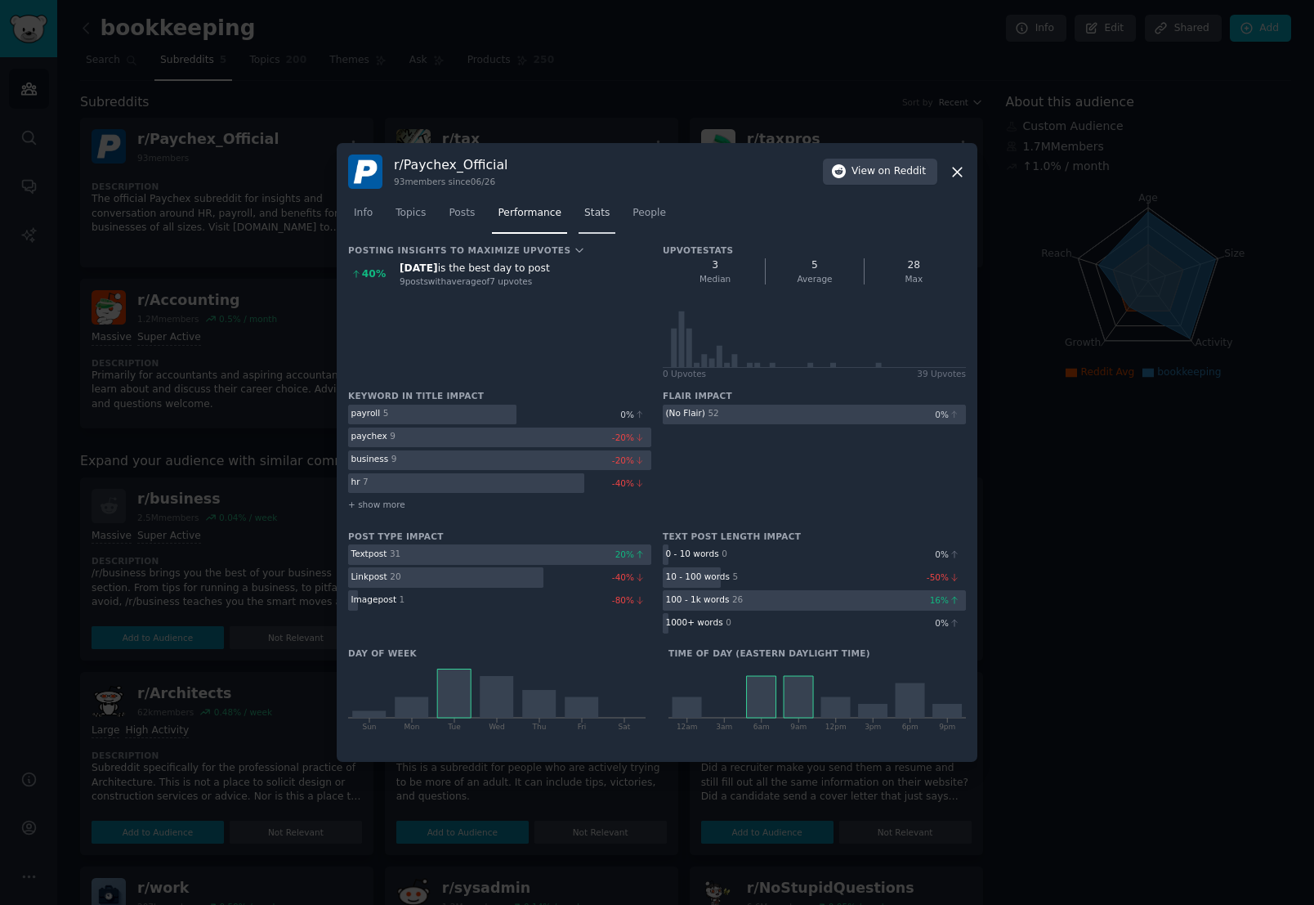
click at [599, 219] on span "Stats" at bounding box center [596, 213] width 25 height 15
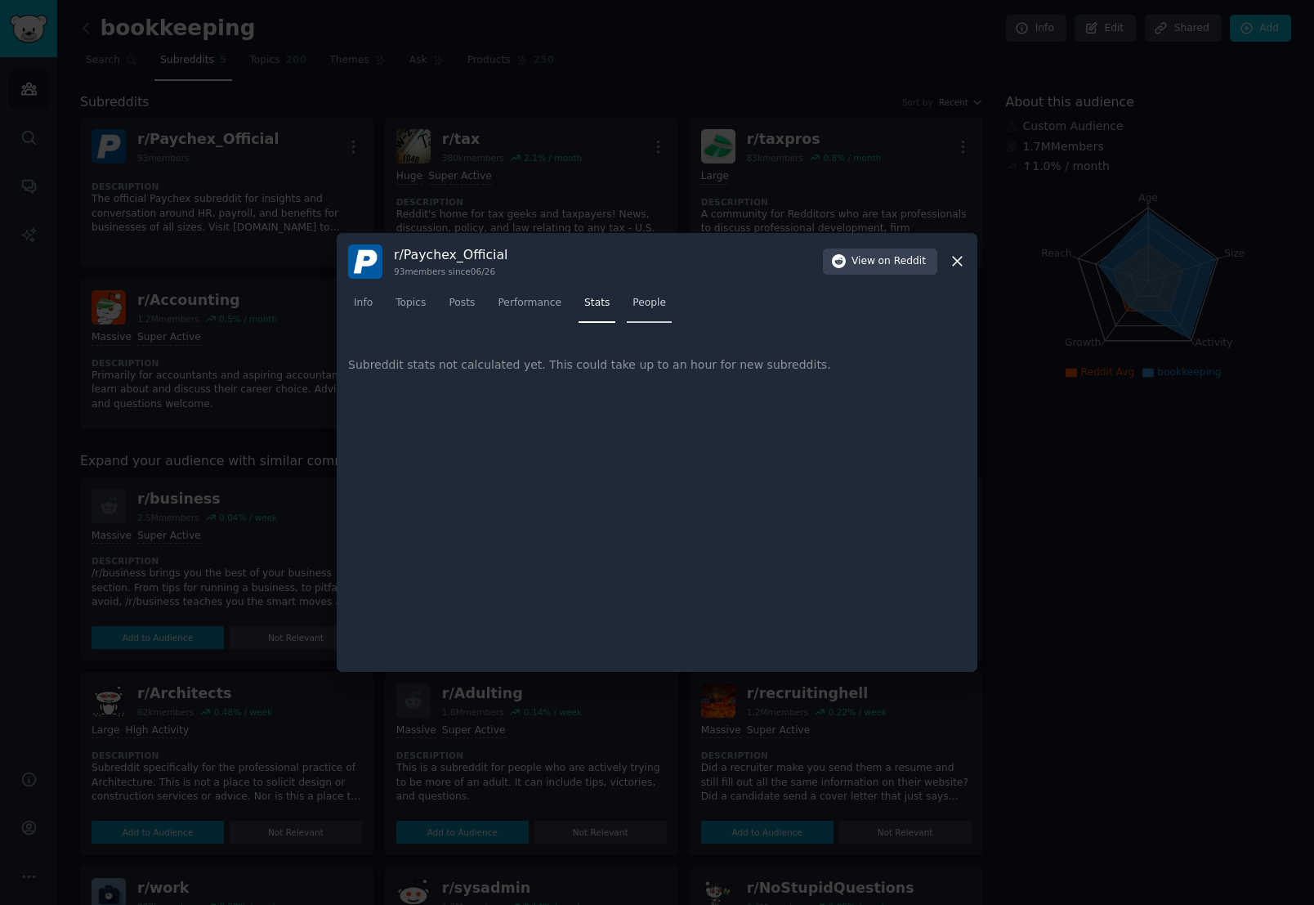
click at [650, 311] on link "People" at bounding box center [649, 307] width 45 height 34
click at [596, 307] on span "Stats" at bounding box center [596, 303] width 25 height 15
click at [521, 306] on span "Performance" at bounding box center [530, 303] width 64 height 15
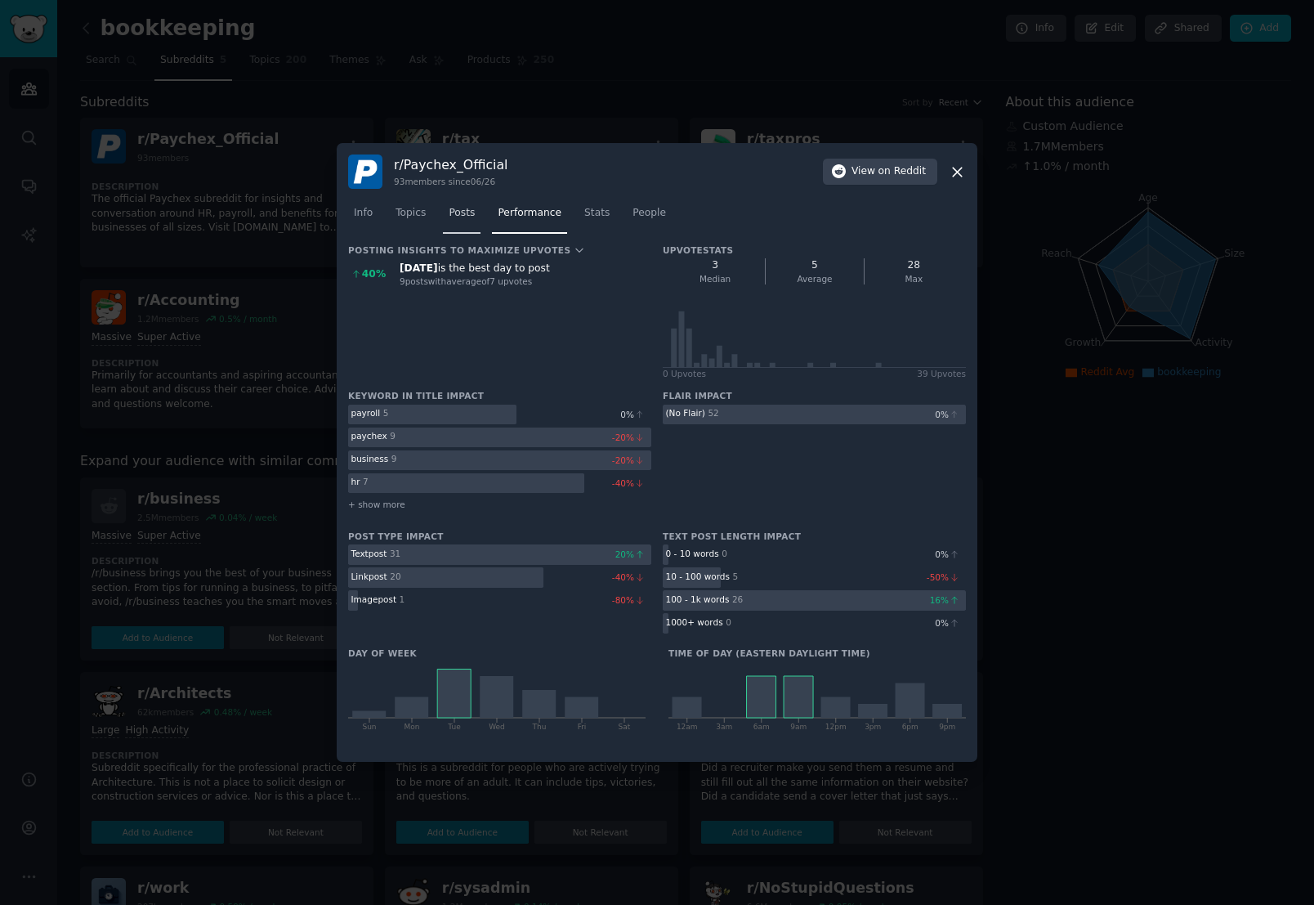
click at [451, 222] on link "Posts" at bounding box center [462, 217] width 38 height 34
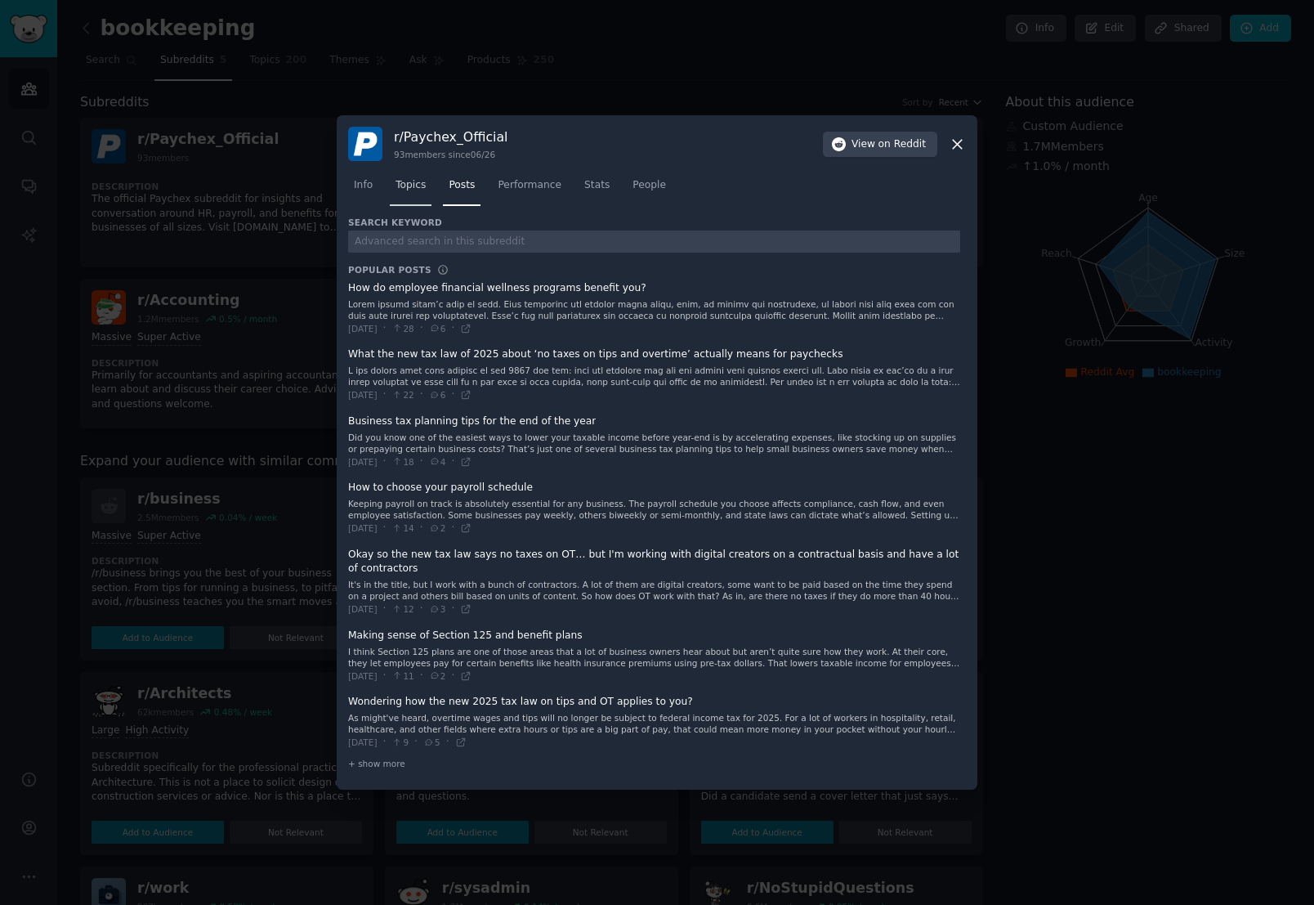
click at [412, 186] on span "Topics" at bounding box center [411, 185] width 30 height 15
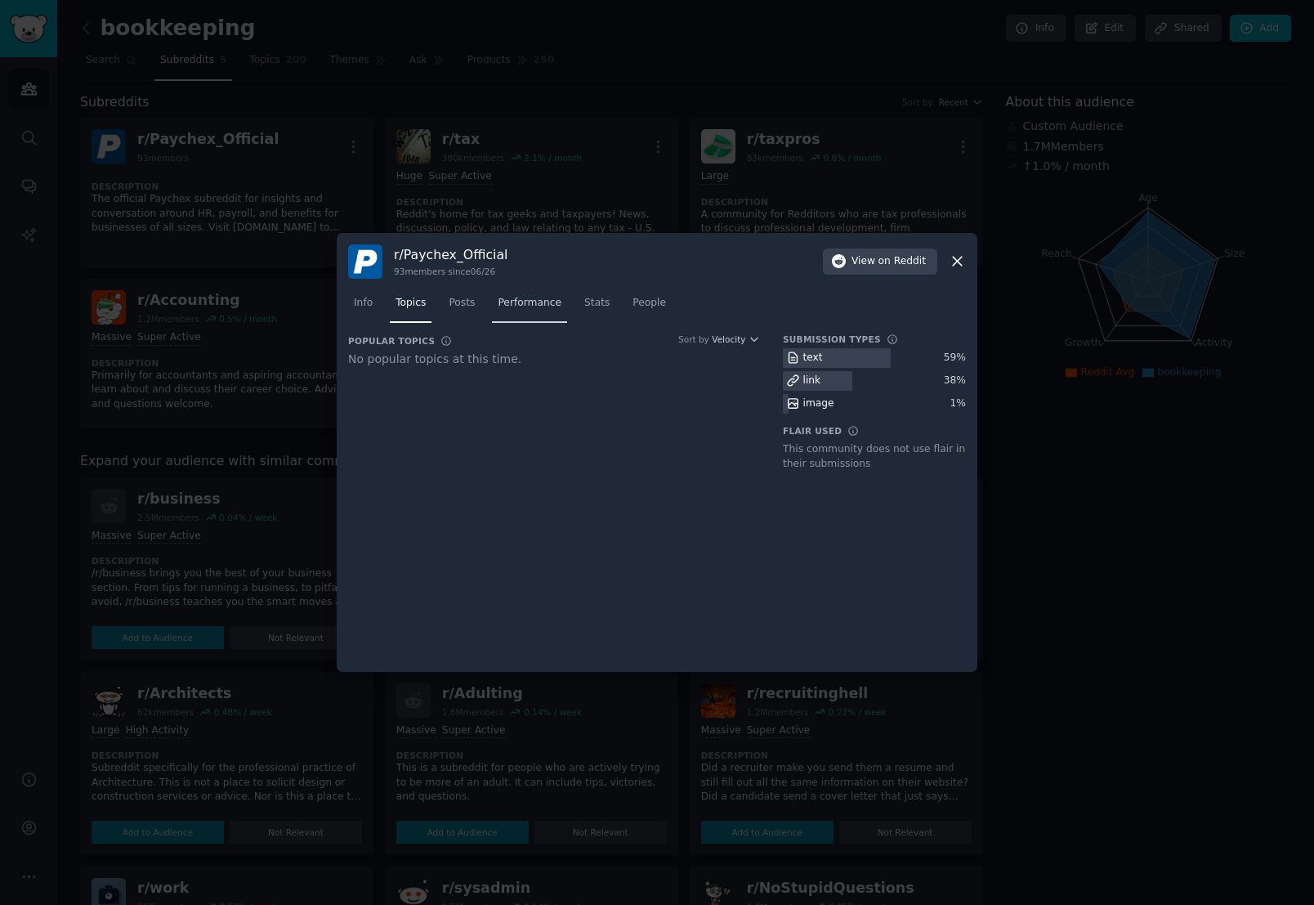
click at [515, 302] on span "Performance" at bounding box center [530, 303] width 64 height 15
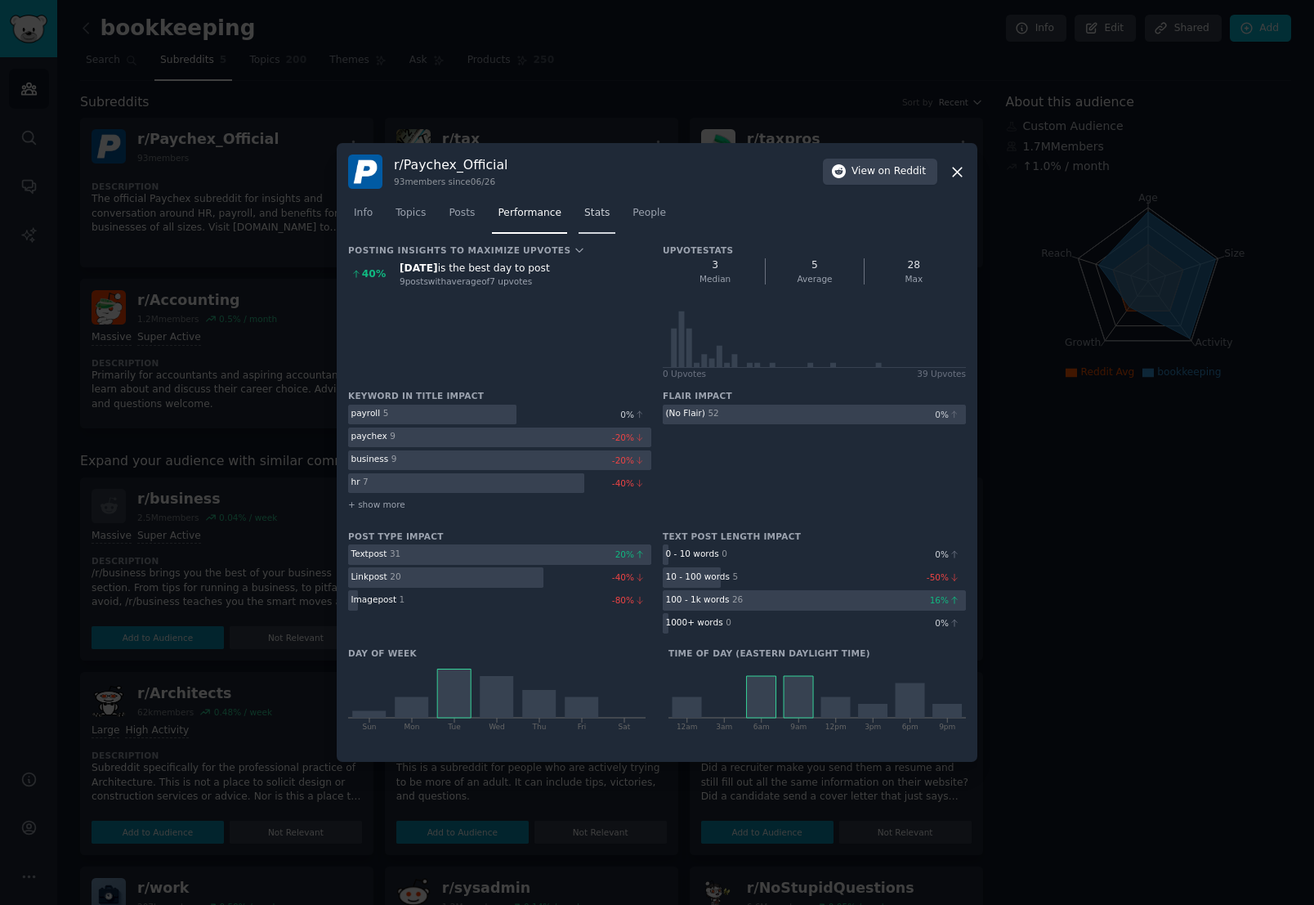
click at [581, 213] on link "Stats" at bounding box center [597, 217] width 37 height 34
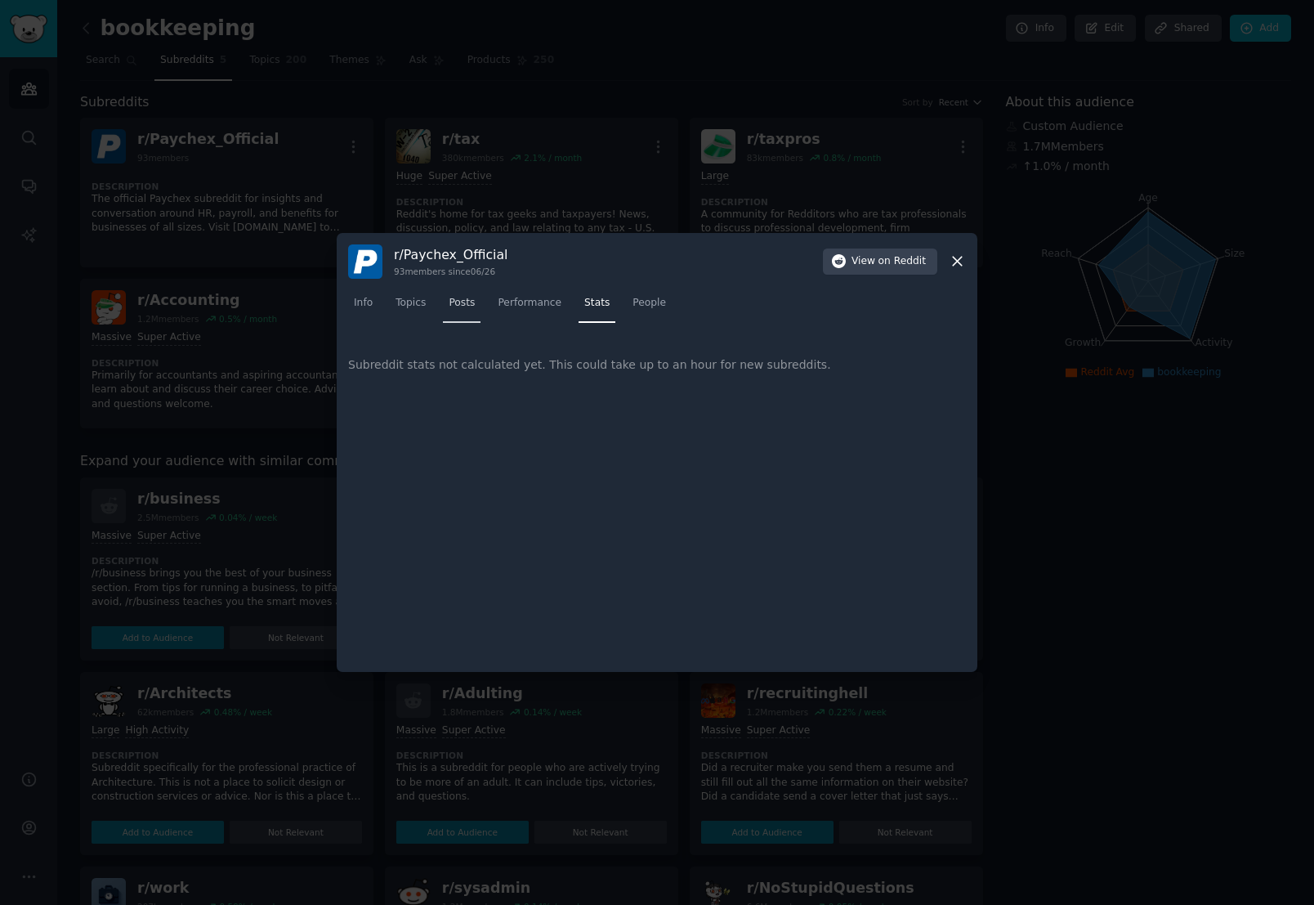
click at [455, 305] on span "Posts" at bounding box center [462, 303] width 26 height 15
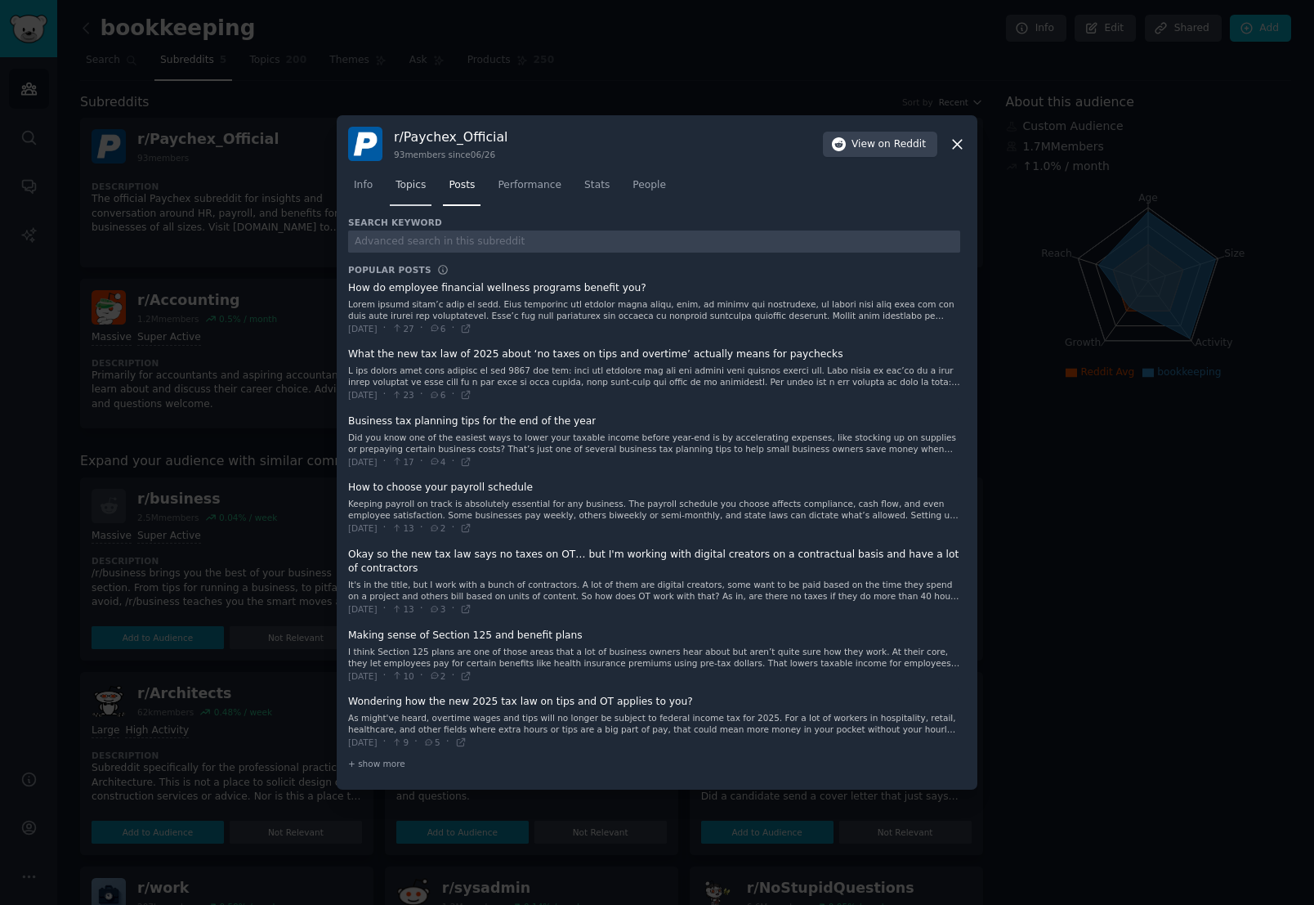
click at [410, 178] on span "Topics" at bounding box center [411, 185] width 30 height 15
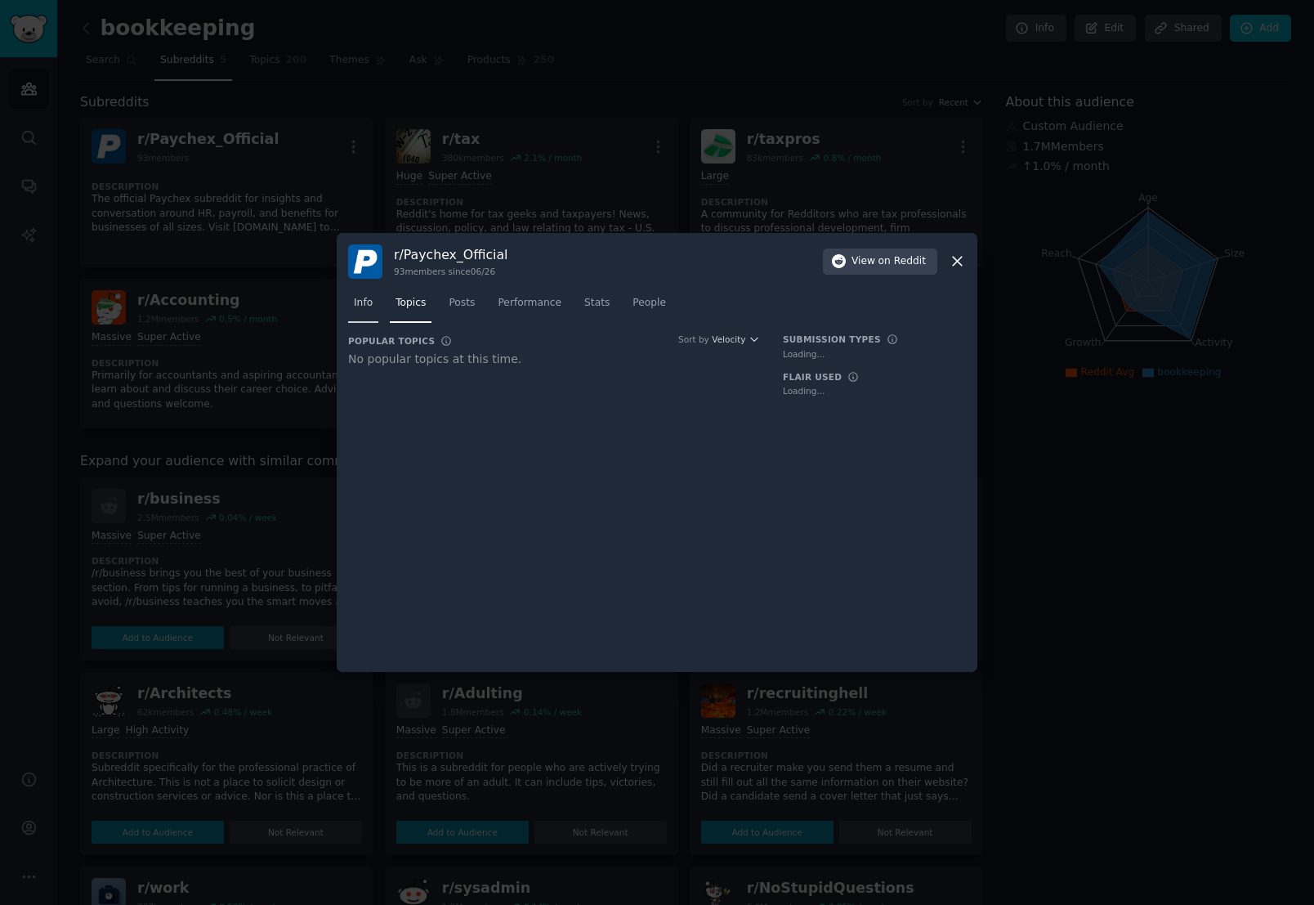
click at [375, 308] on link "Info" at bounding box center [363, 307] width 30 height 34
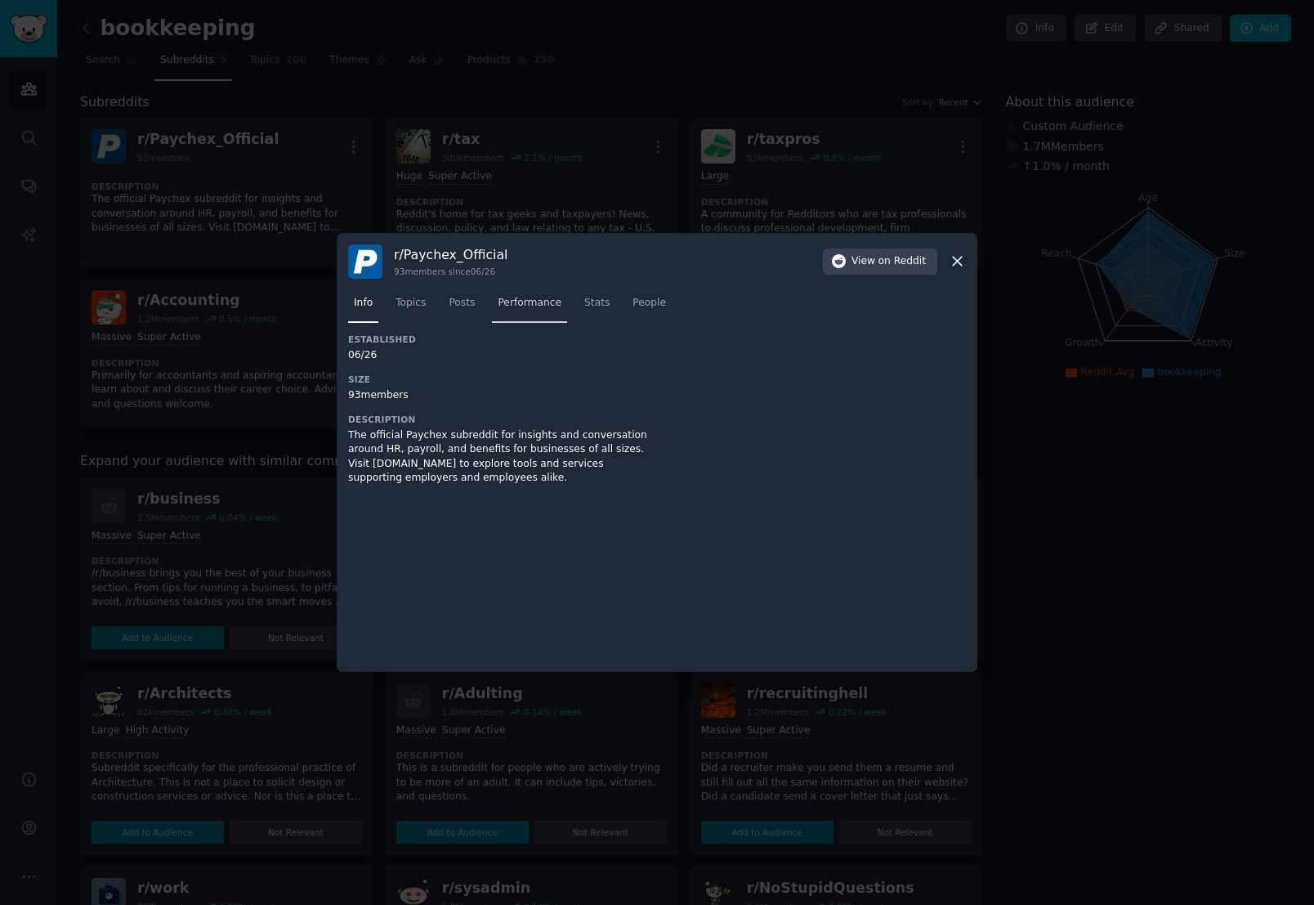
click at [525, 299] on span "Performance" at bounding box center [530, 303] width 64 height 15
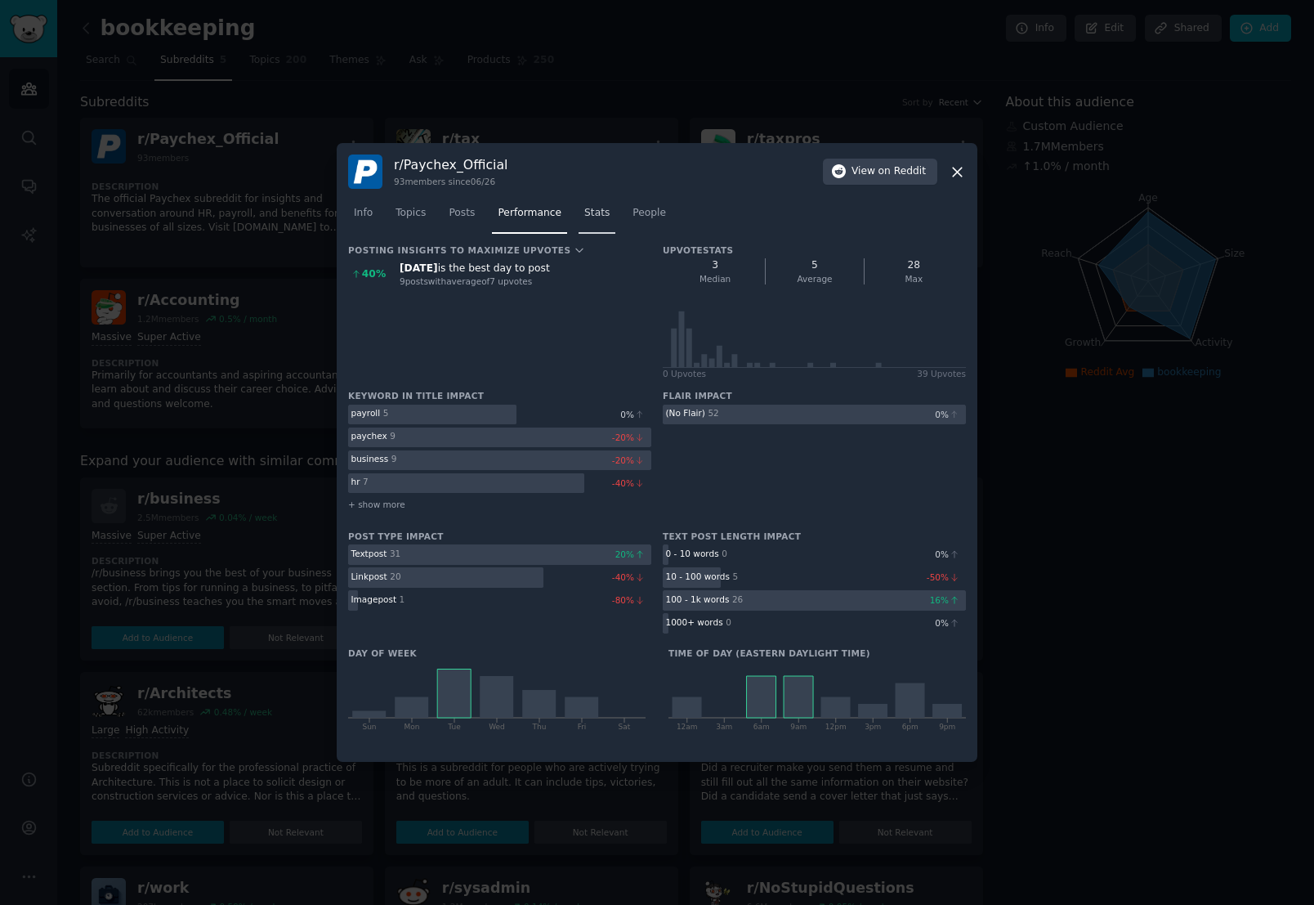
click at [597, 222] on link "Stats" at bounding box center [597, 217] width 37 height 34
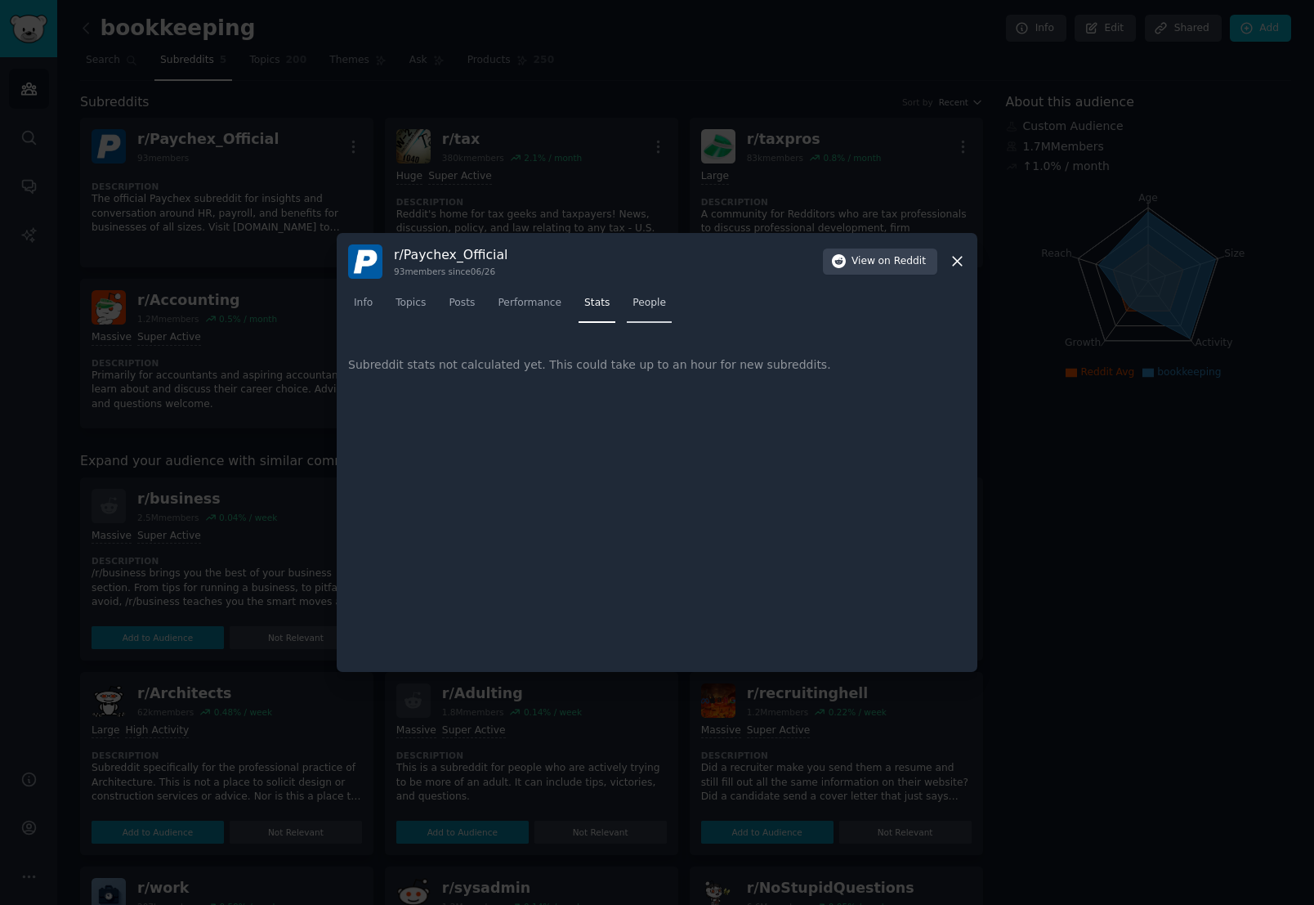
click at [635, 307] on span "People" at bounding box center [650, 303] width 34 height 15
click at [528, 307] on span "Performance" at bounding box center [530, 303] width 64 height 15
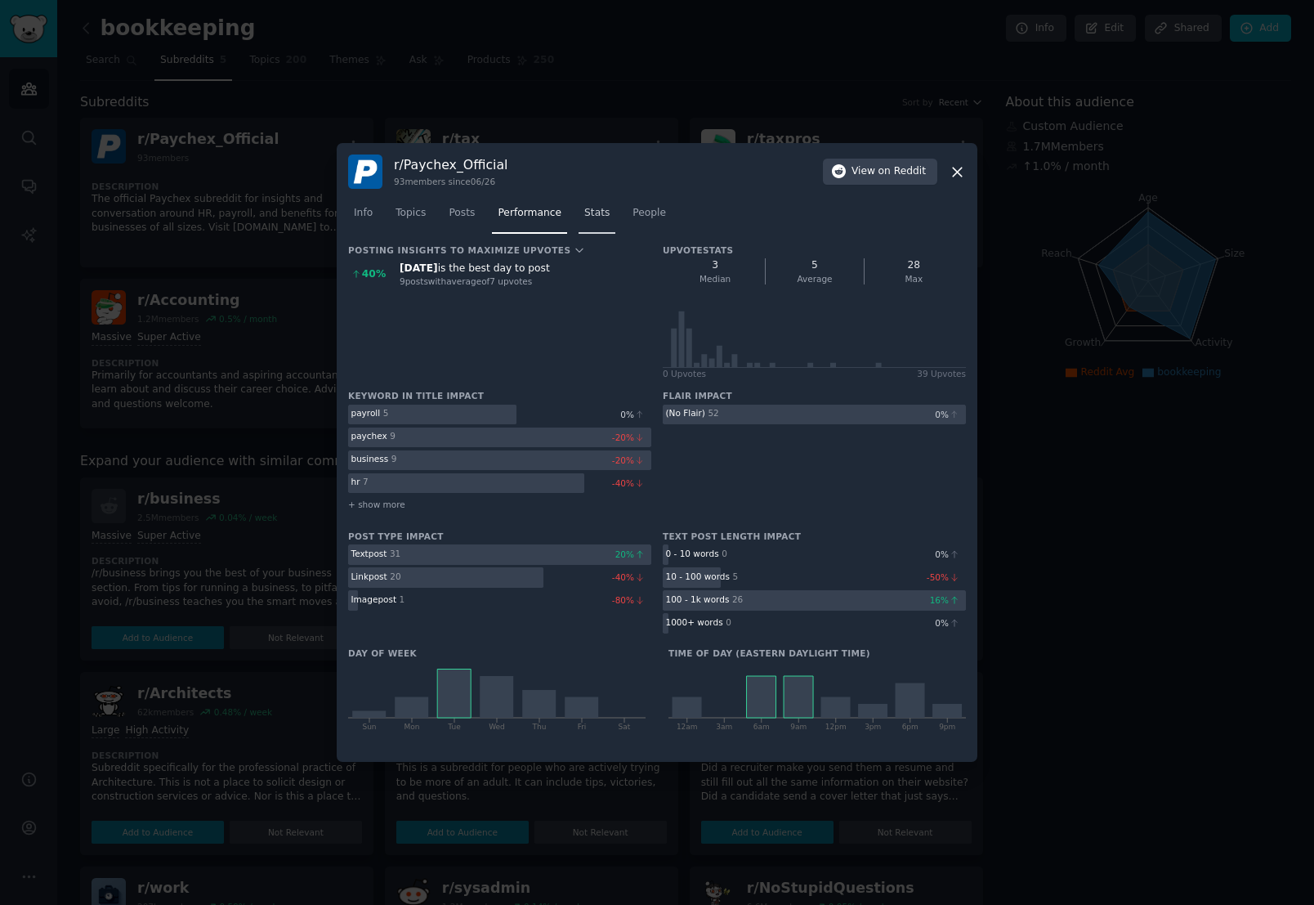
click at [607, 217] on span "Stats" at bounding box center [596, 213] width 25 height 15
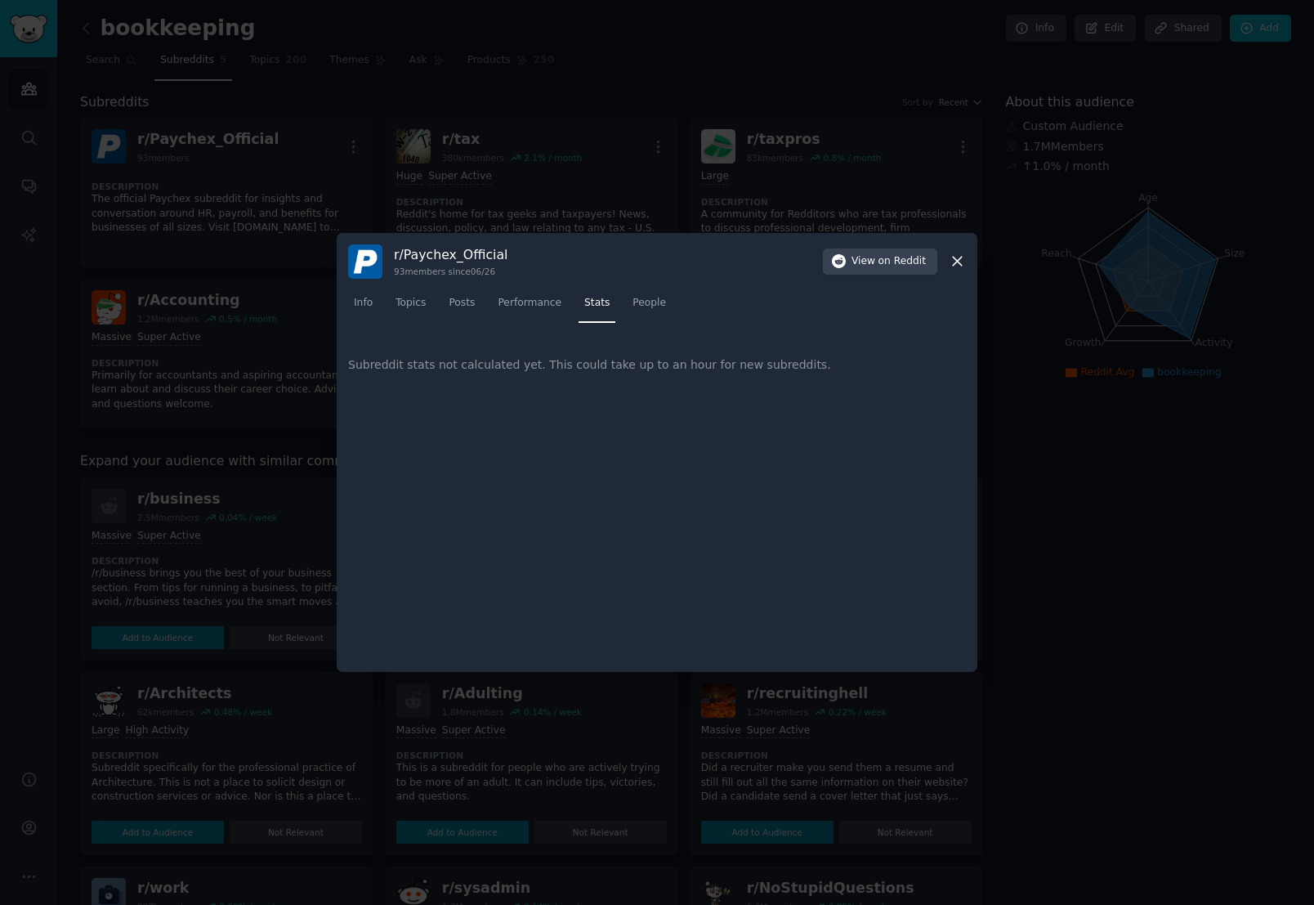
click at [675, 302] on nav "Info Topics Posts Performance Stats People" at bounding box center [657, 307] width 618 height 34
click at [648, 304] on span "People" at bounding box center [650, 303] width 34 height 15
click at [432, 295] on nav "Info Topics Posts Performance Stats People" at bounding box center [657, 307] width 618 height 34
click at [463, 304] on span "Posts" at bounding box center [462, 303] width 26 height 15
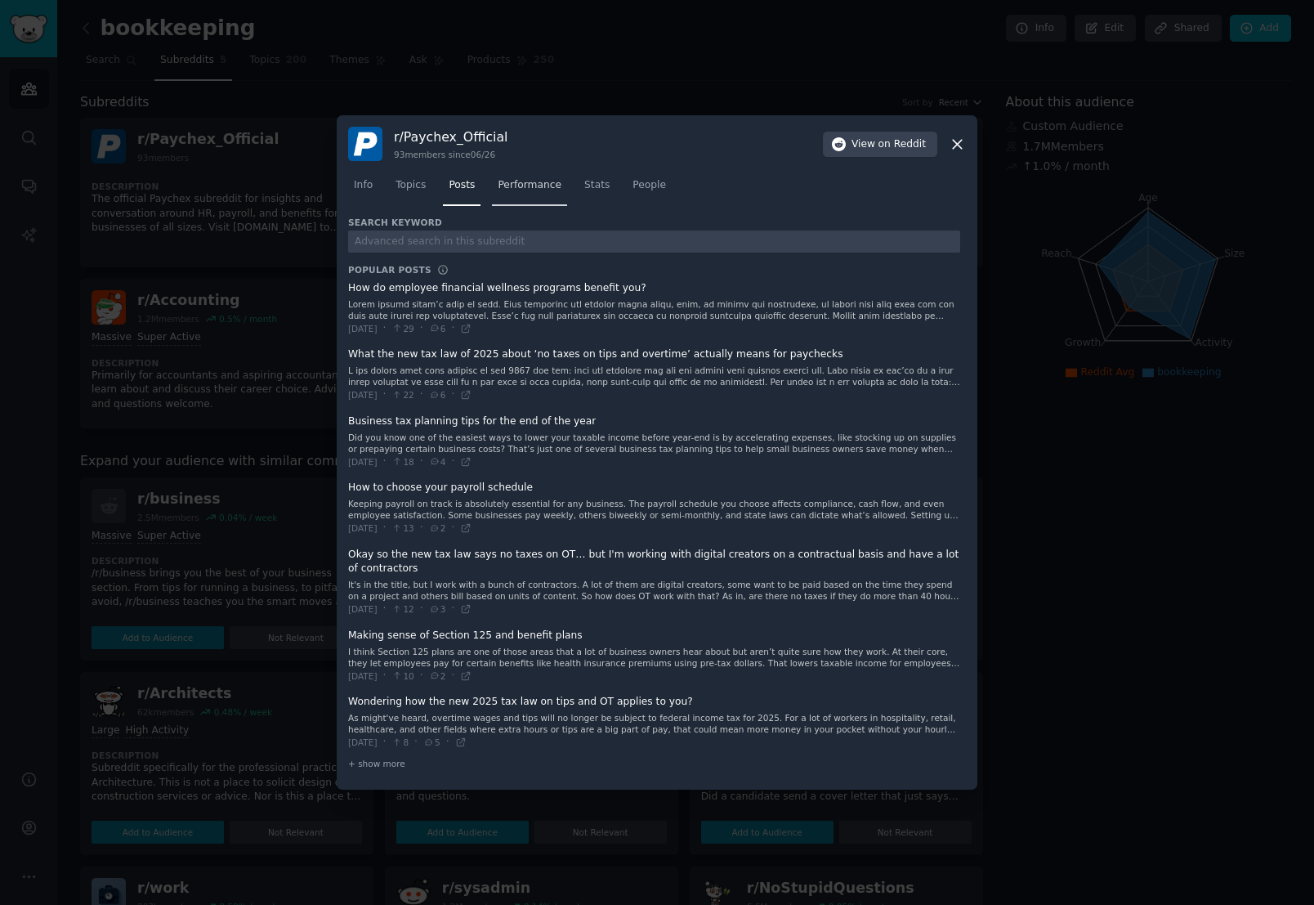
click at [534, 188] on span "Performance" at bounding box center [530, 185] width 64 height 15
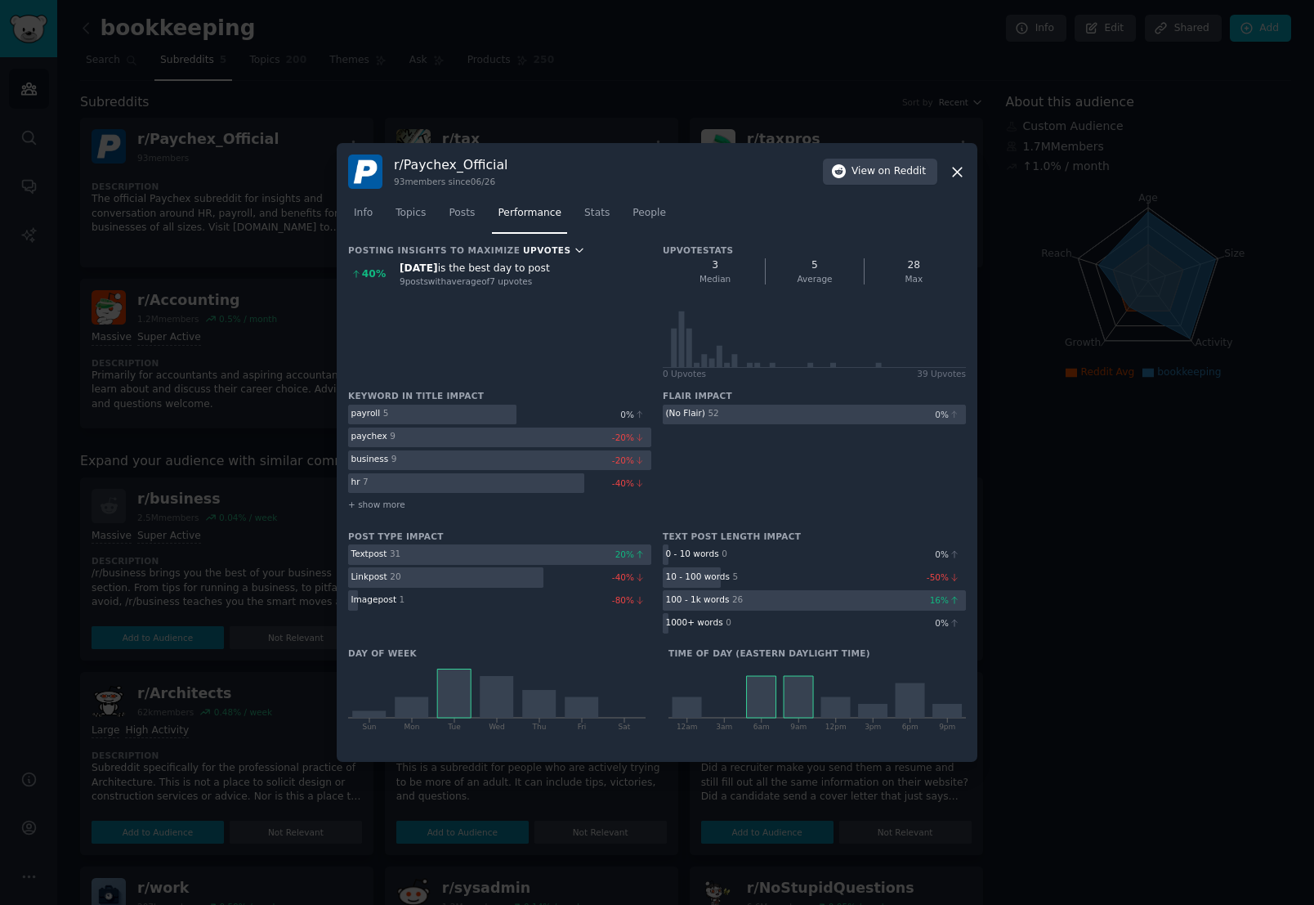
click at [544, 252] on span "Upvotes" at bounding box center [547, 249] width 48 height 11
click at [495, 311] on div "Comments" at bounding box center [503, 310] width 152 height 29
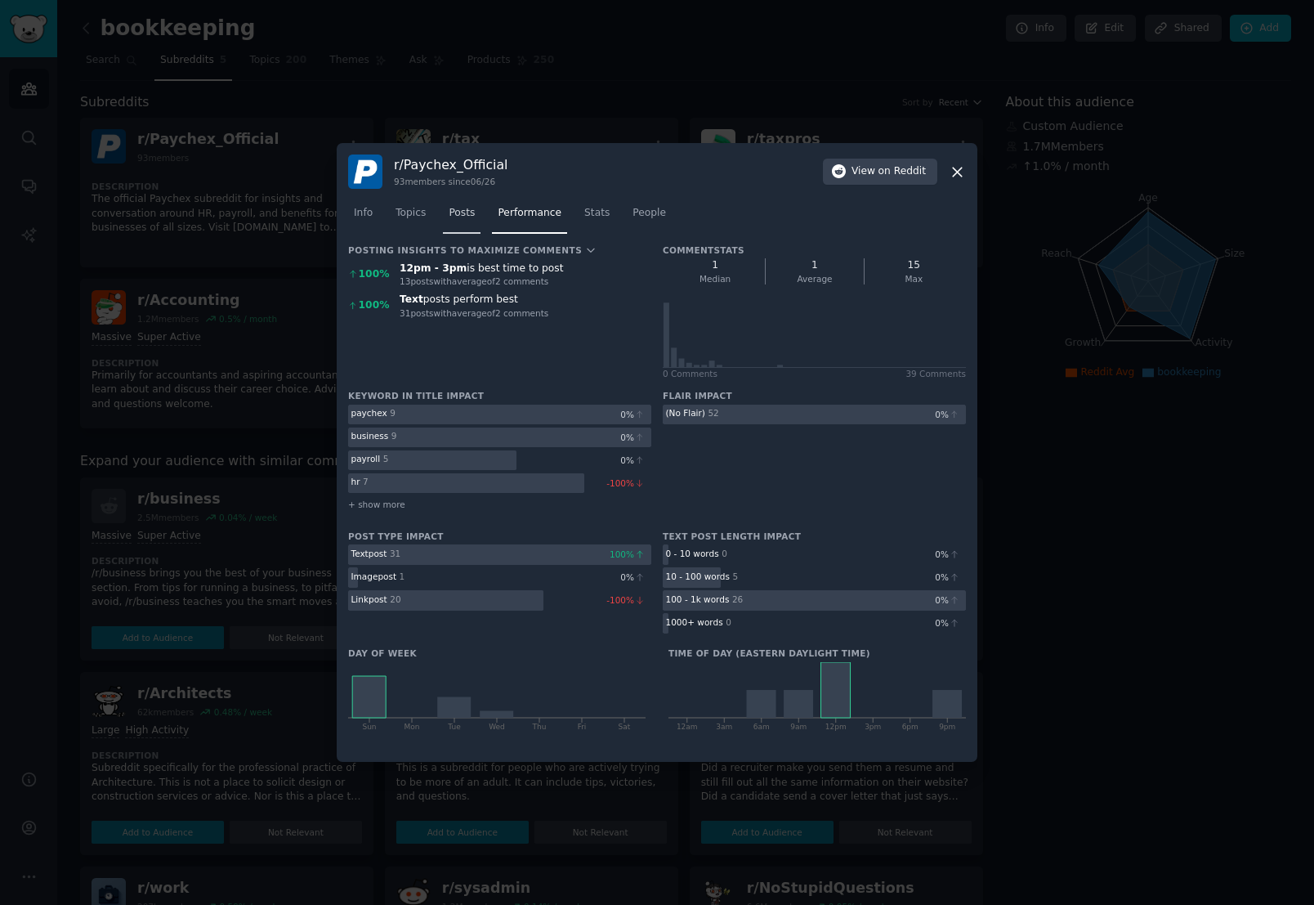
click at [472, 218] on span "Posts" at bounding box center [462, 213] width 26 height 15
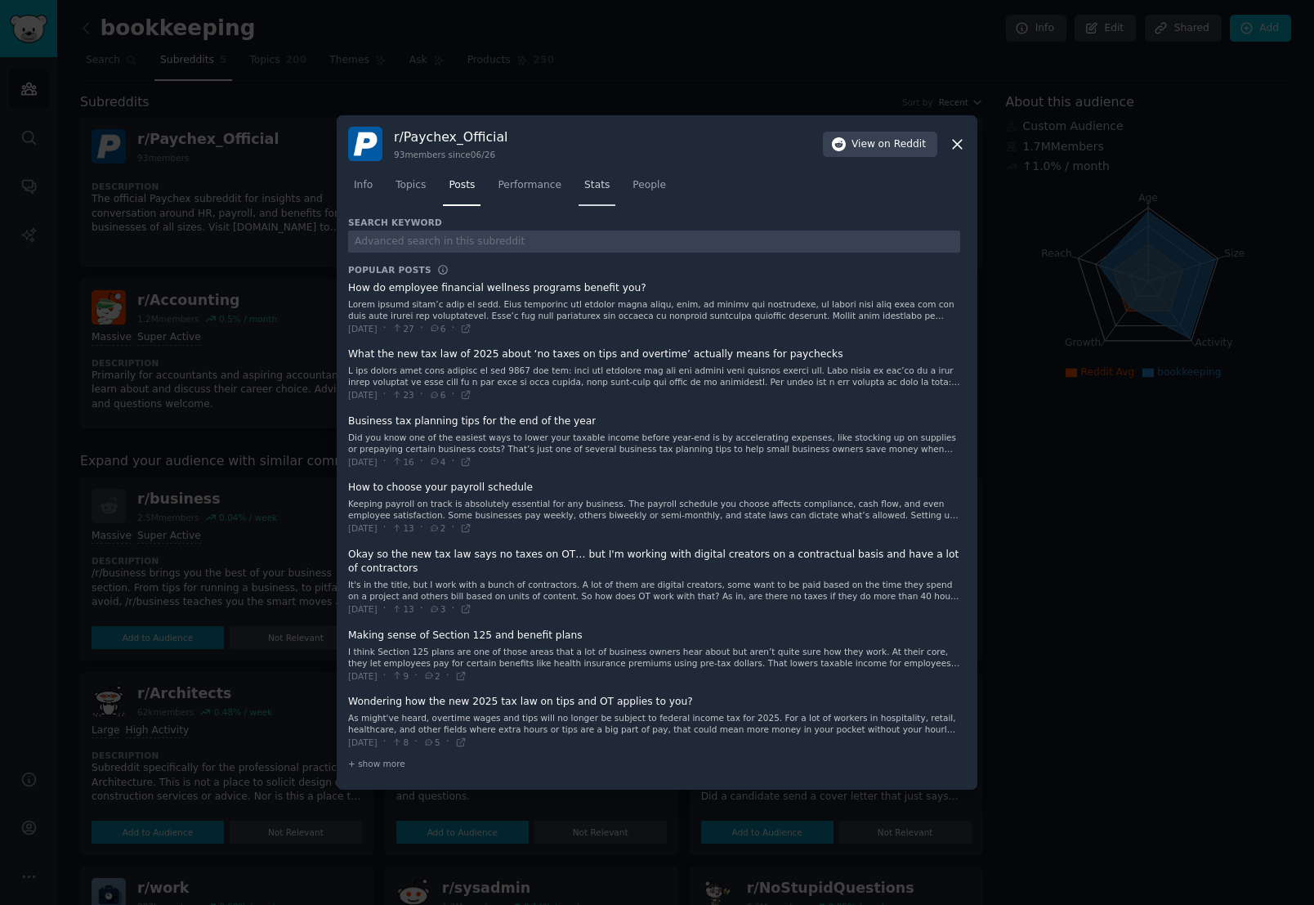
click at [611, 179] on link "Stats" at bounding box center [597, 189] width 37 height 34
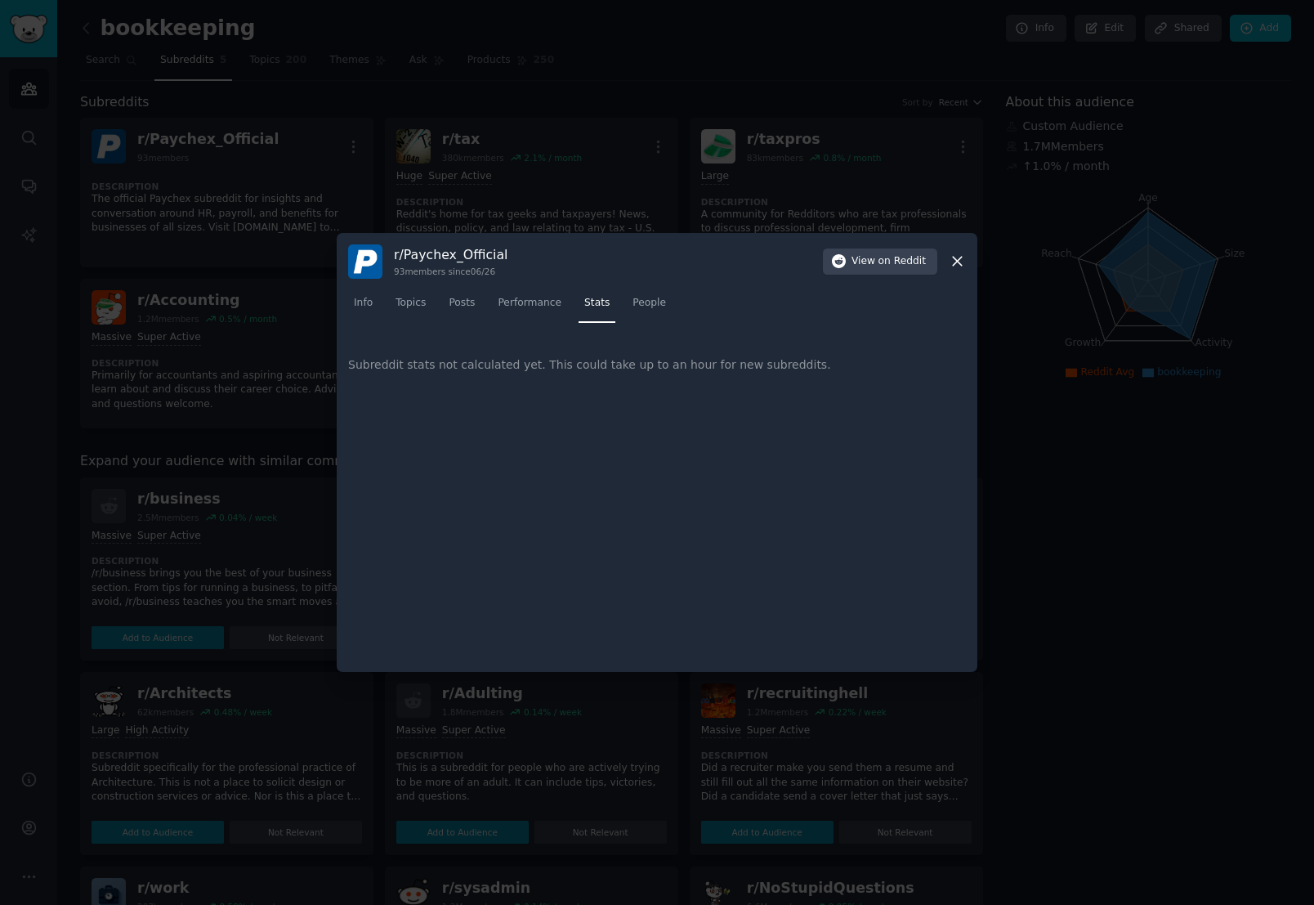
click at [636, 388] on div "Subreddit stats not calculated yet. This could take up to an hour for new subre…" at bounding box center [657, 364] width 618 height 63
click at [660, 301] on span "People" at bounding box center [650, 303] width 34 height 15
click at [670, 481] on div "Top Contributors 0 None yet... If this is a recently added Subreddit, this coul…" at bounding box center [657, 496] width 618 height 327
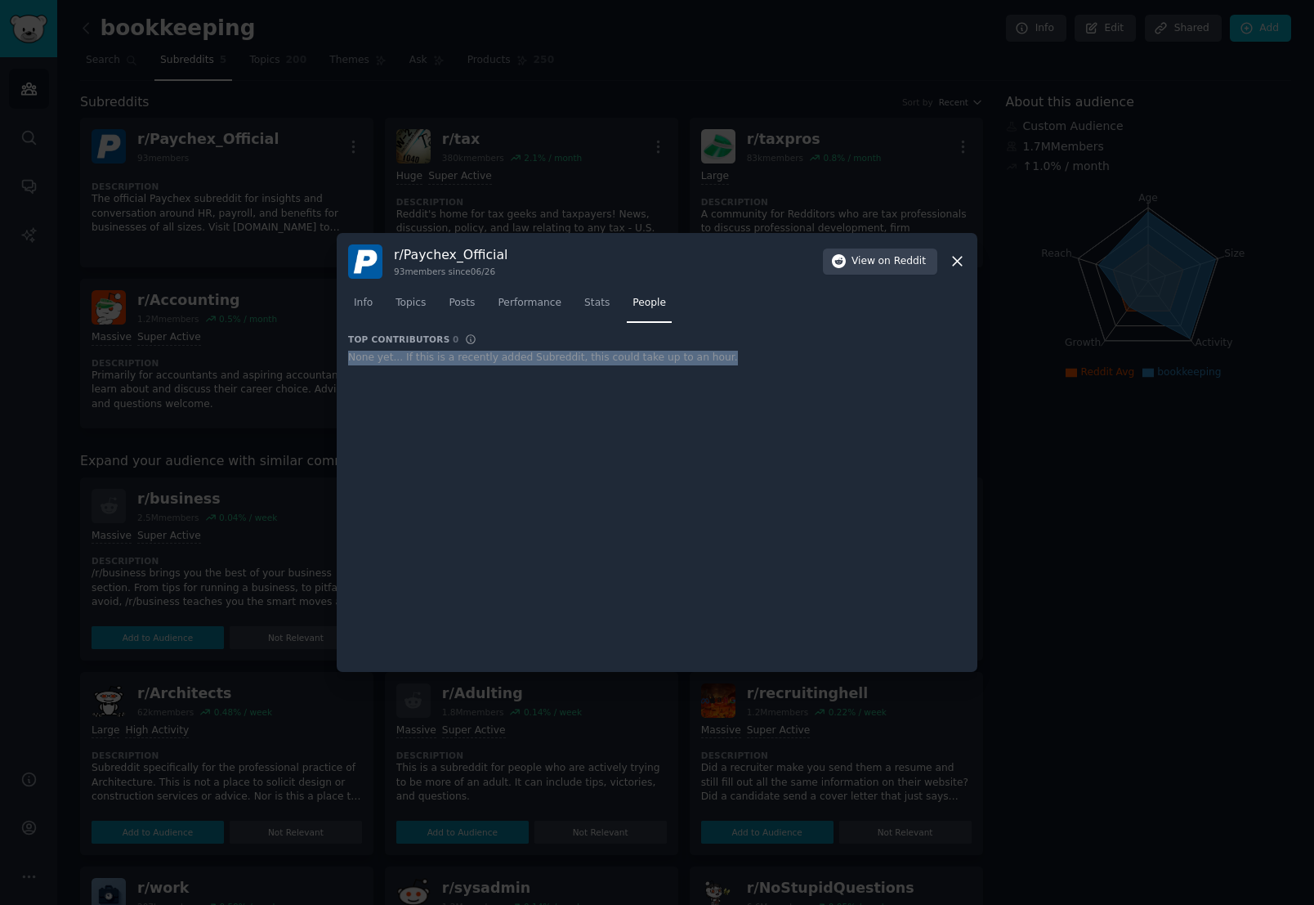
click at [670, 481] on div "Top Contributors 0 None yet... If this is a recently added Subreddit, this coul…" at bounding box center [657, 496] width 618 height 327
click at [833, 383] on div "Top Contributors 0 None yet... If this is a recently added Subreddit, this coul…" at bounding box center [657, 496] width 618 height 327
click at [965, 266] on icon at bounding box center [957, 261] width 17 height 17
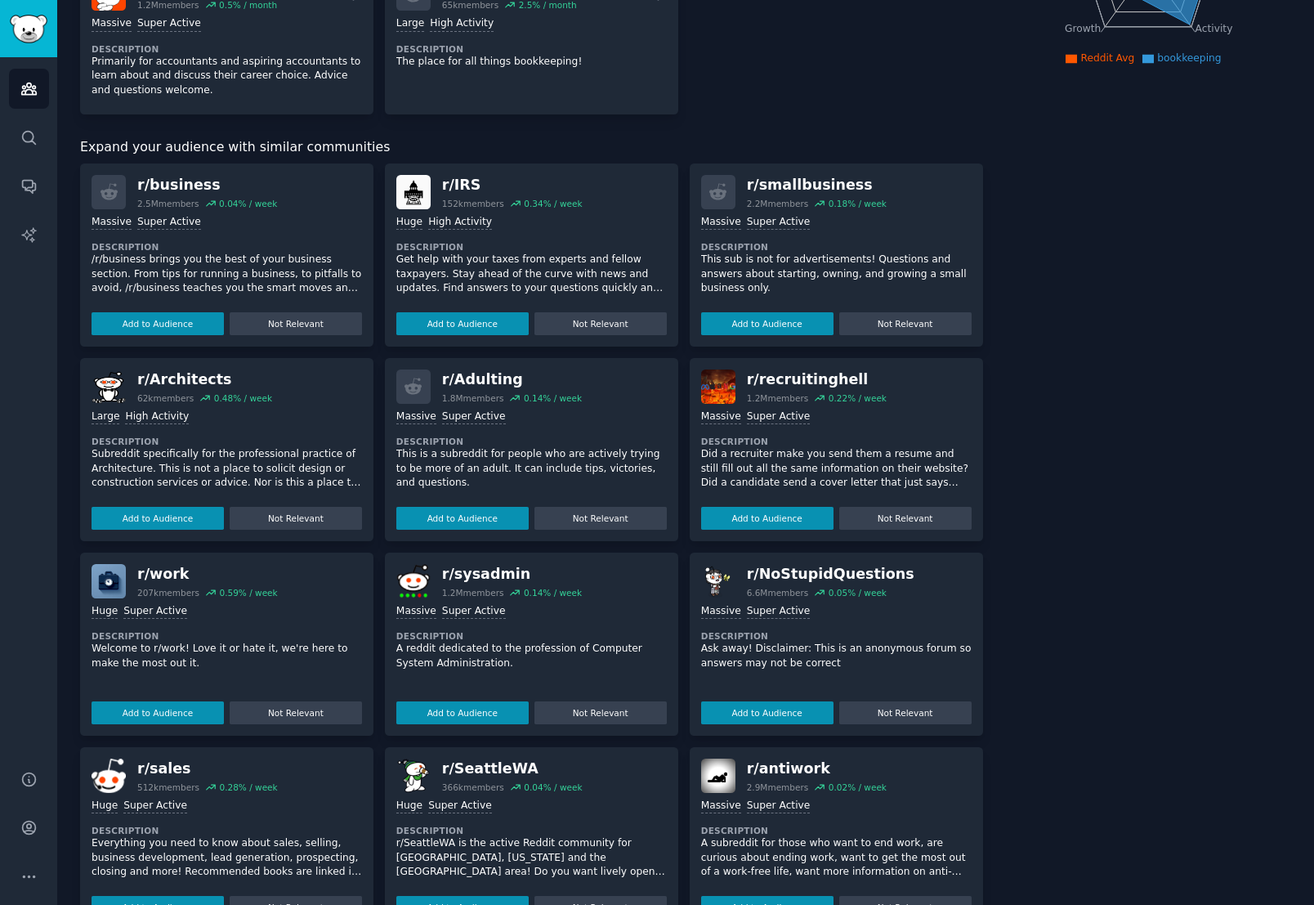
scroll to position [362, 0]
